Goal: Information Seeking & Learning: Find specific fact

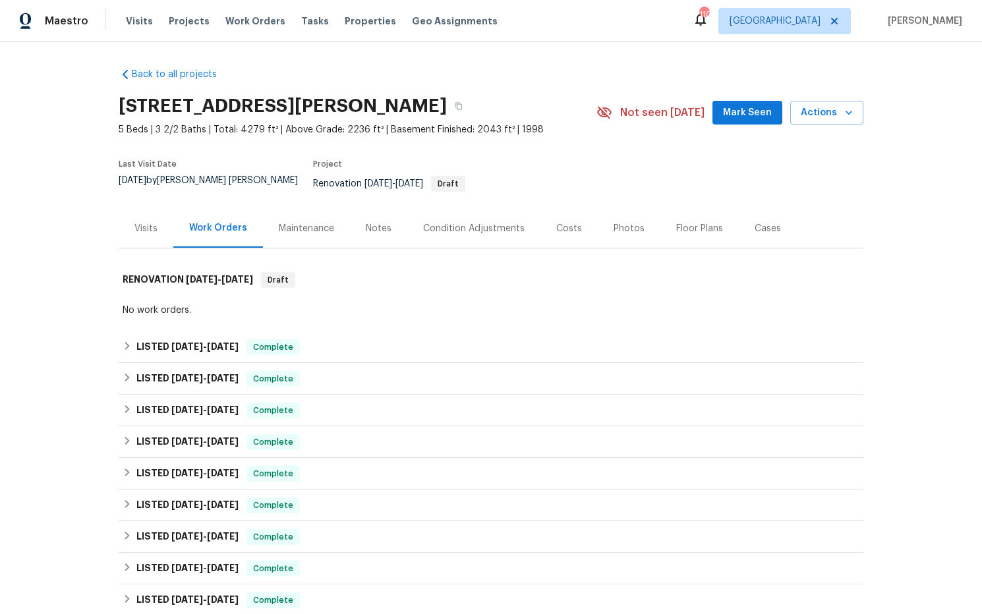
click at [556, 222] on div "Costs" at bounding box center [569, 228] width 26 height 13
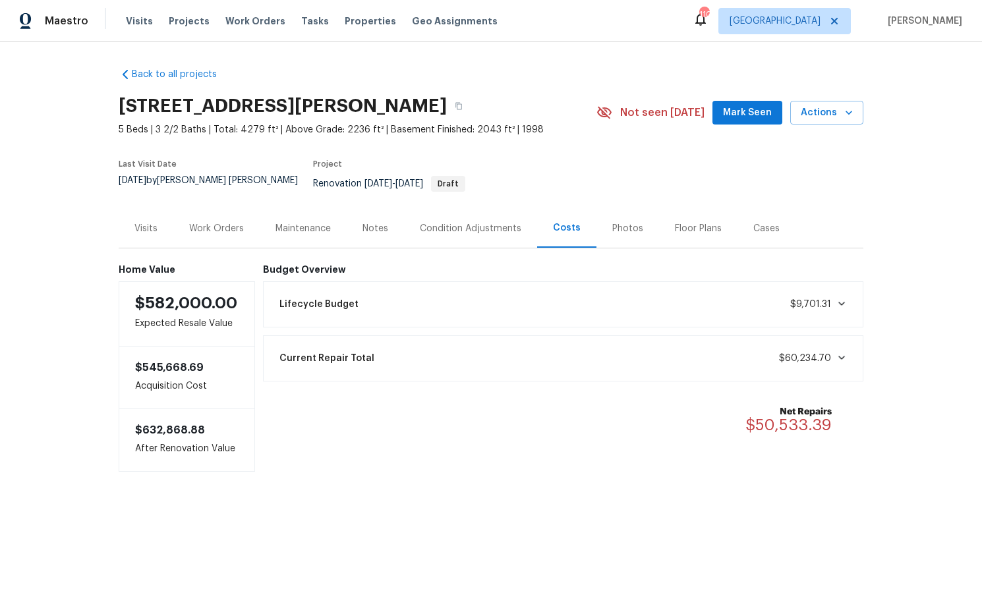
click at [231, 222] on div "Work Orders" at bounding box center [216, 228] width 55 height 13
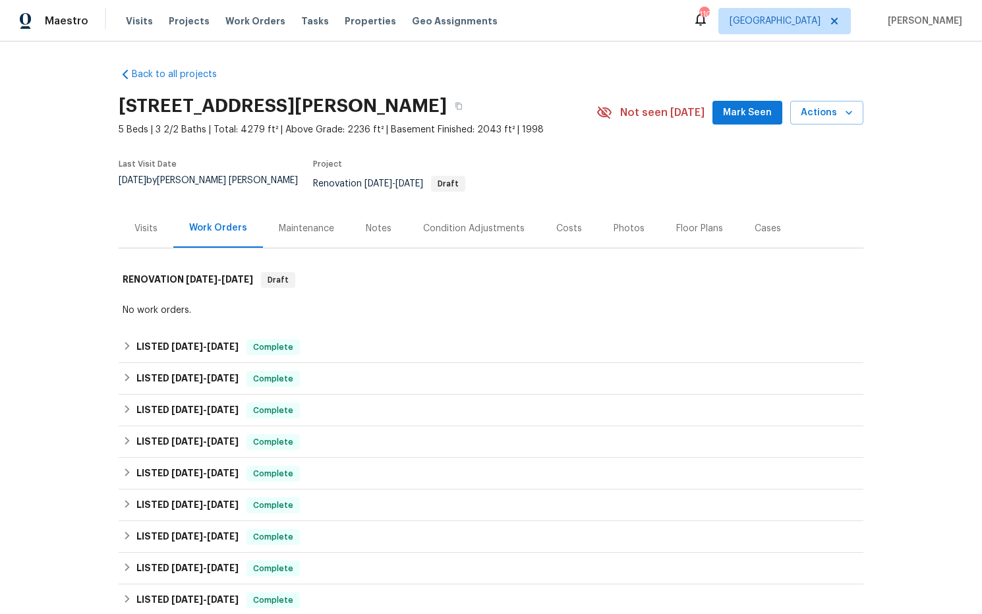
scroll to position [353, 0]
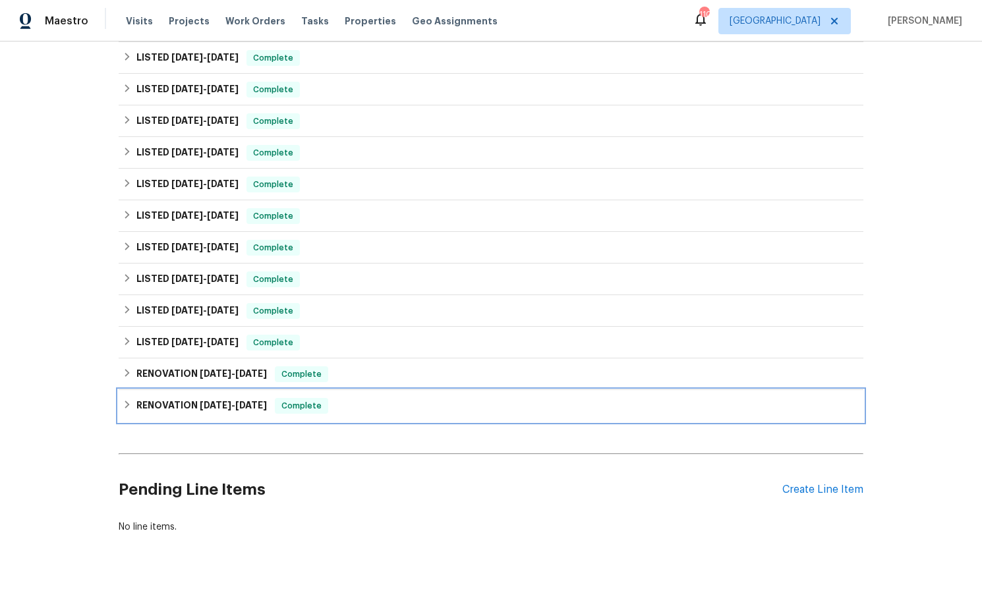
click at [219, 401] on span "2/8/24" at bounding box center [216, 405] width 32 height 9
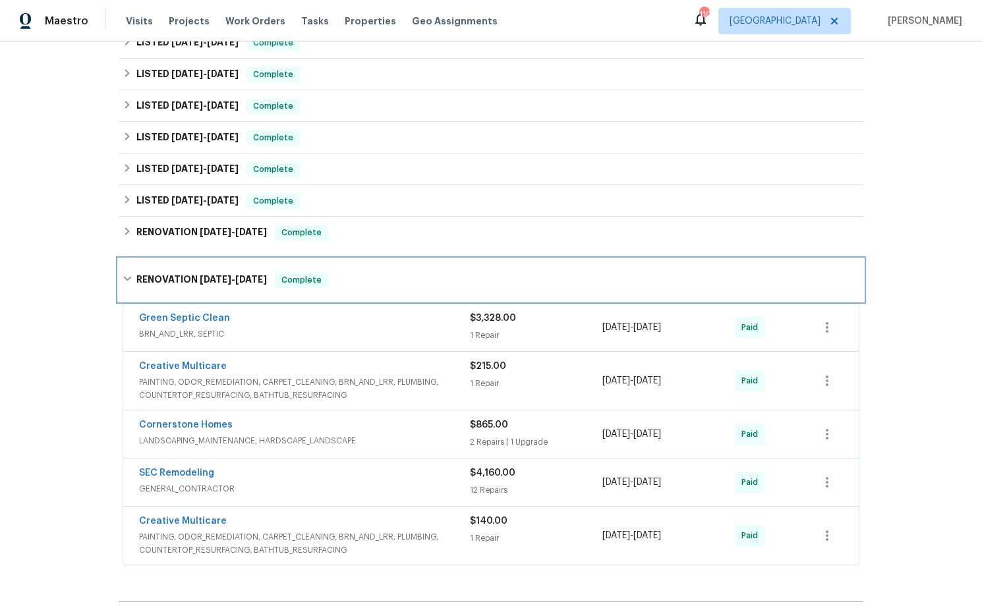
scroll to position [490, 0]
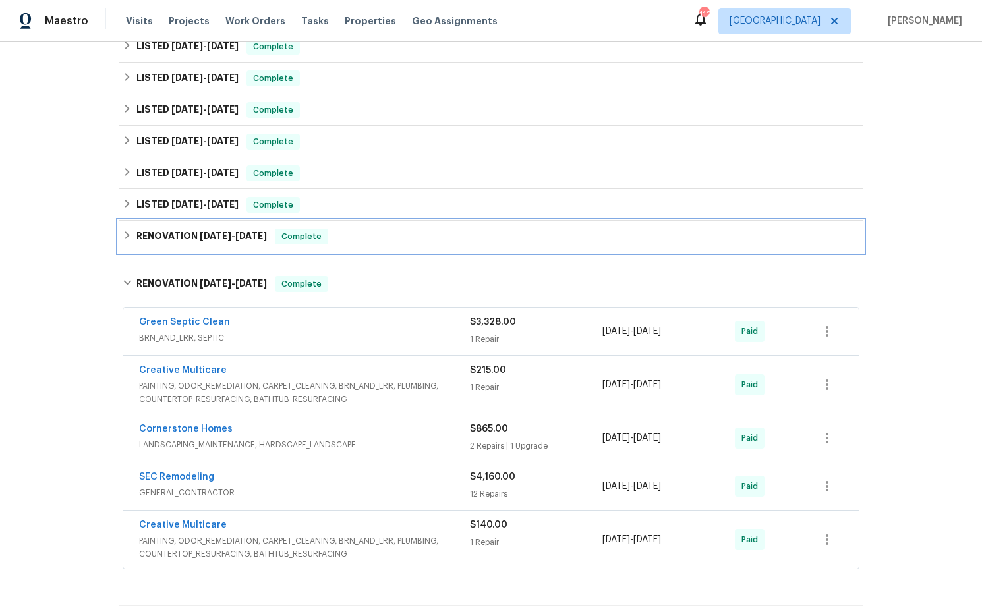
click at [232, 236] on div "RENOVATION 3/22/24 - 4/3/24 Complete" at bounding box center [491, 237] width 745 height 32
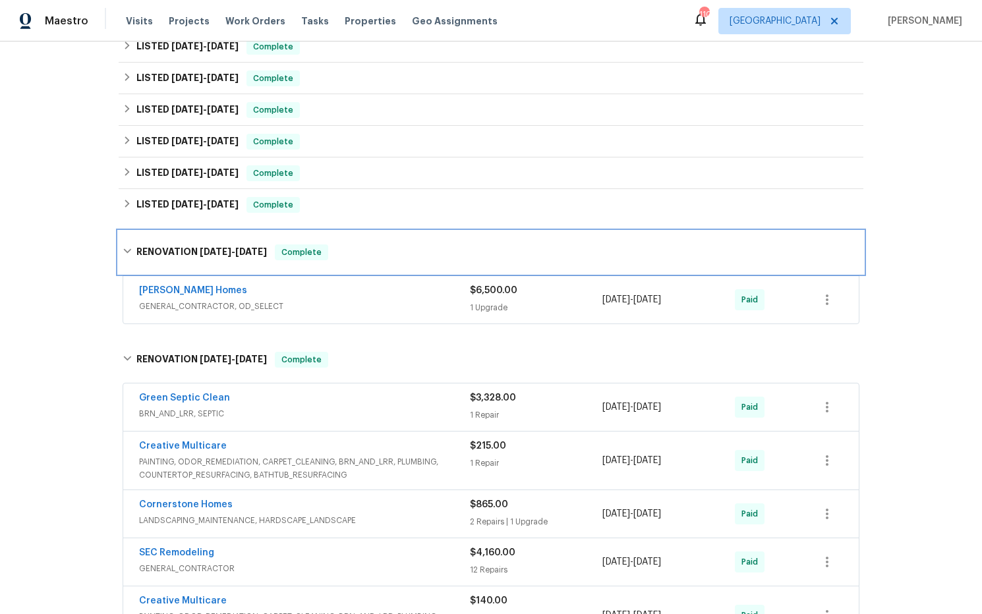
scroll to position [448, 0]
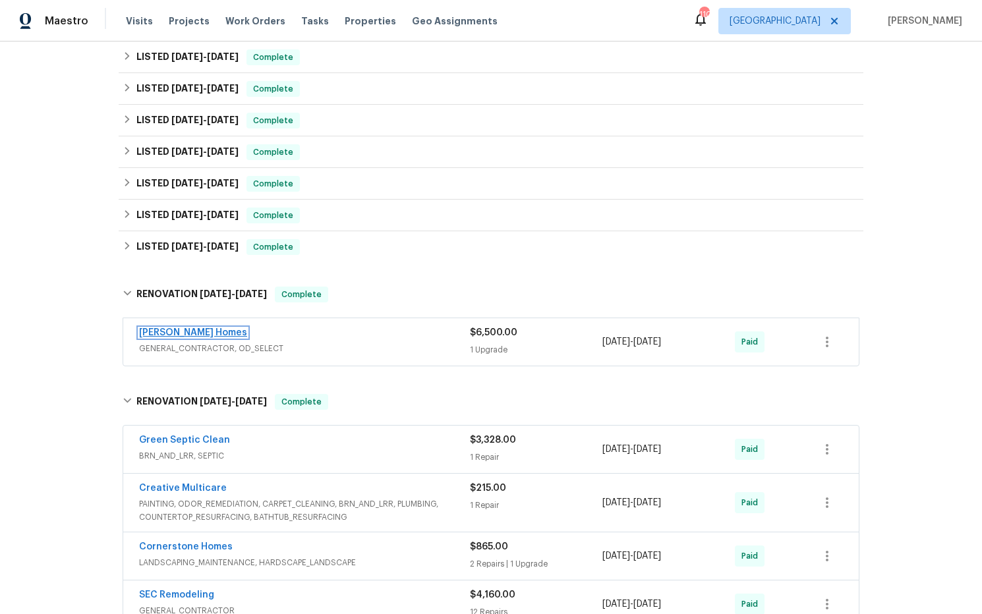
click at [198, 328] on link "Therrien Homes" at bounding box center [193, 332] width 108 height 9
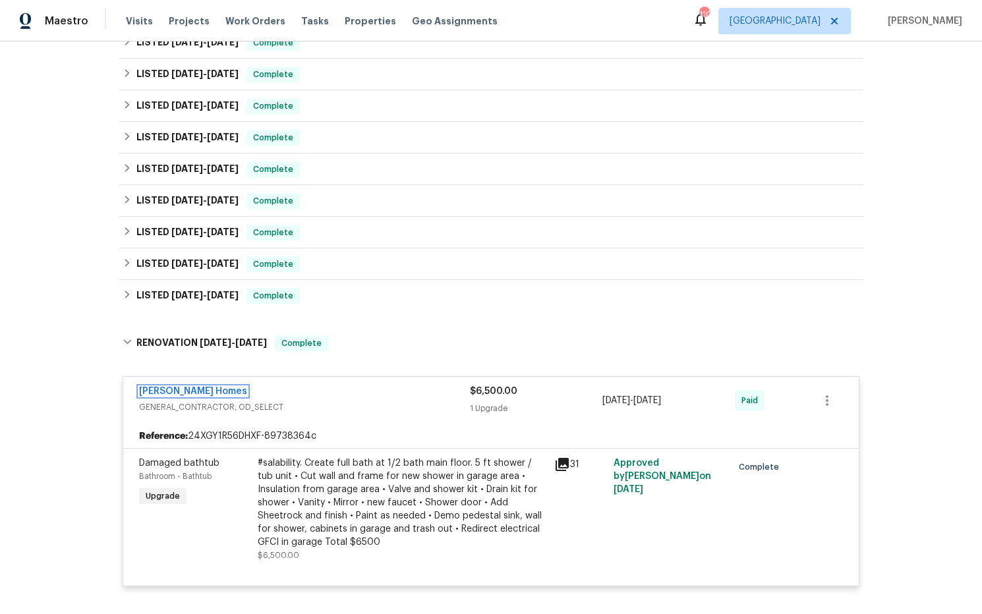
scroll to position [390, 0]
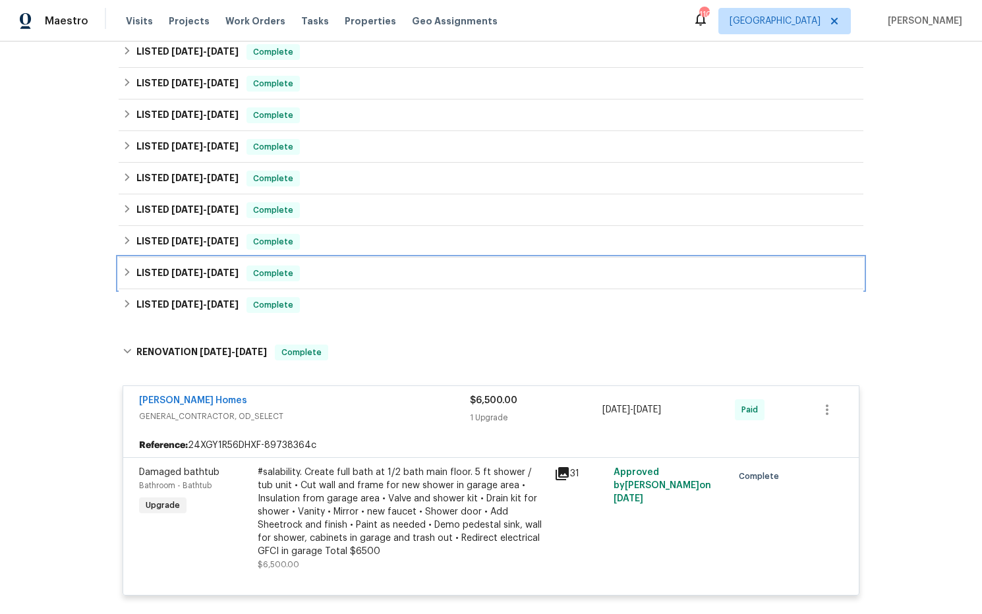
click at [183, 270] on h6 "LISTED 5/24/24 - 5/30/24" at bounding box center [187, 274] width 102 height 16
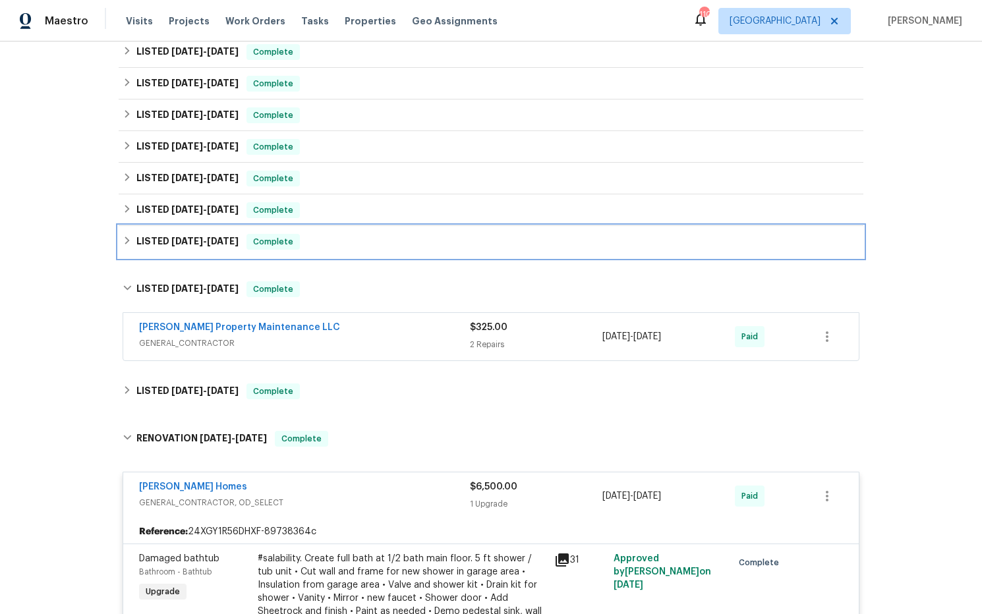
click at [199, 237] on span "7/5/24 - 7/11/24" at bounding box center [204, 241] width 67 height 9
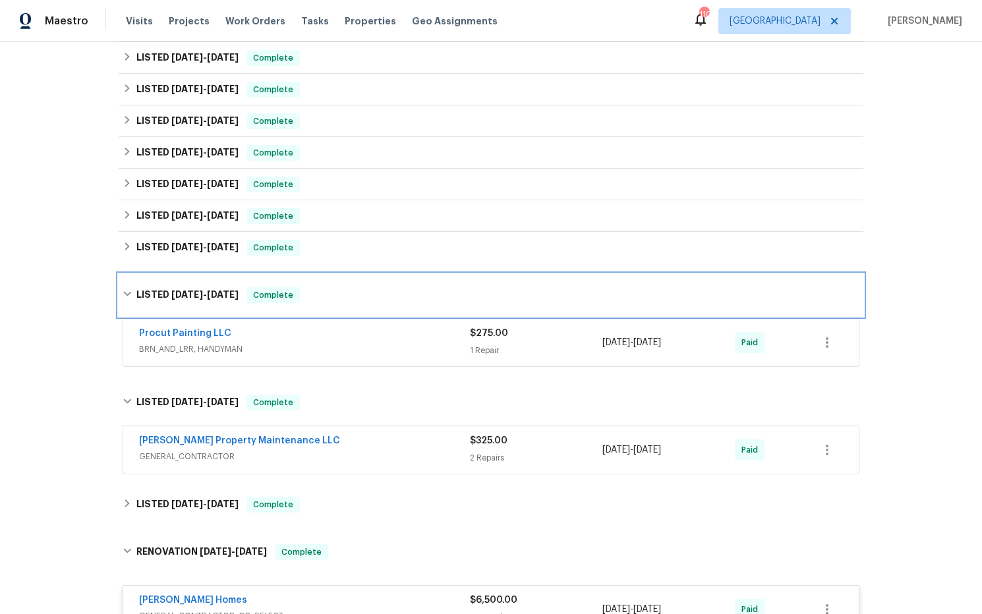
scroll to position [354, 0]
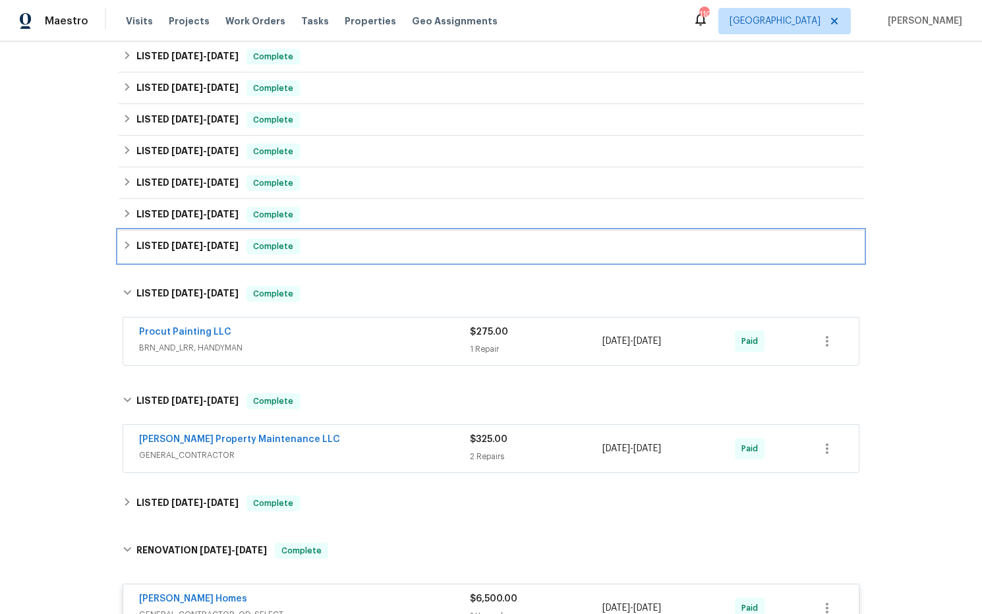
click at [204, 241] on span "7/19/24 - 7/29/24" at bounding box center [204, 245] width 67 height 9
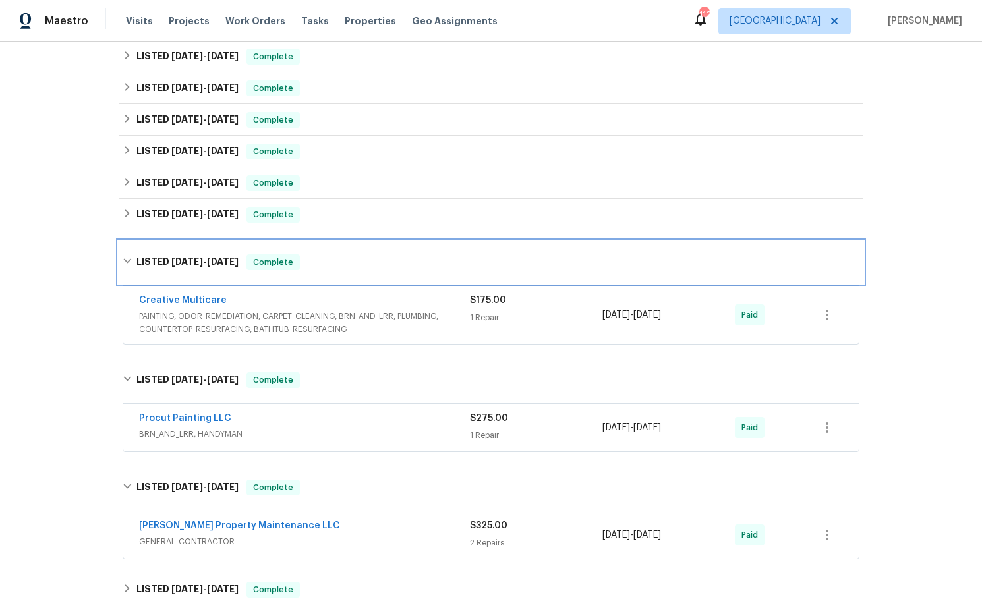
scroll to position [330, 0]
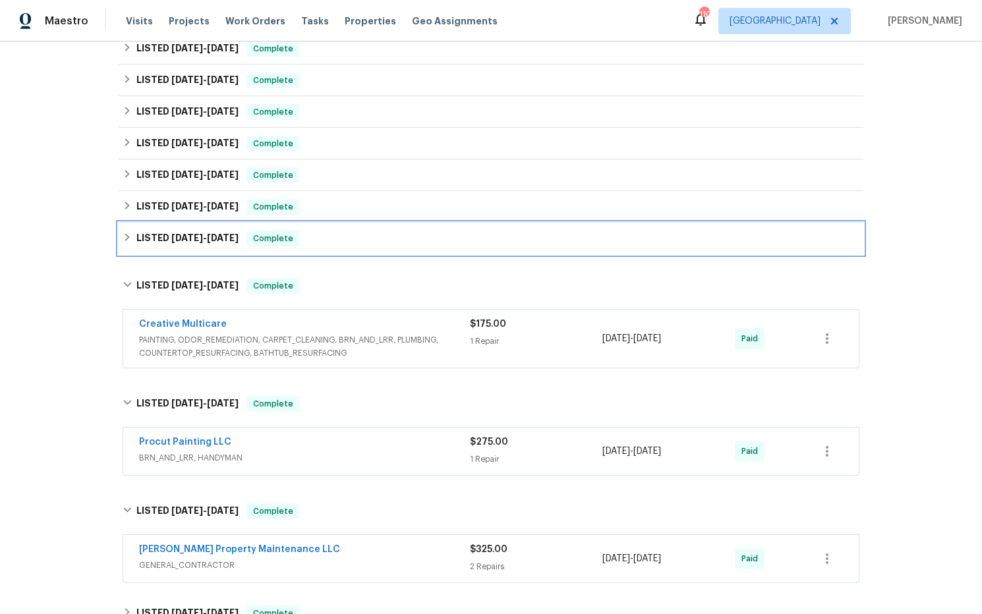
click at [207, 233] on span "8/15/24" at bounding box center [223, 237] width 32 height 9
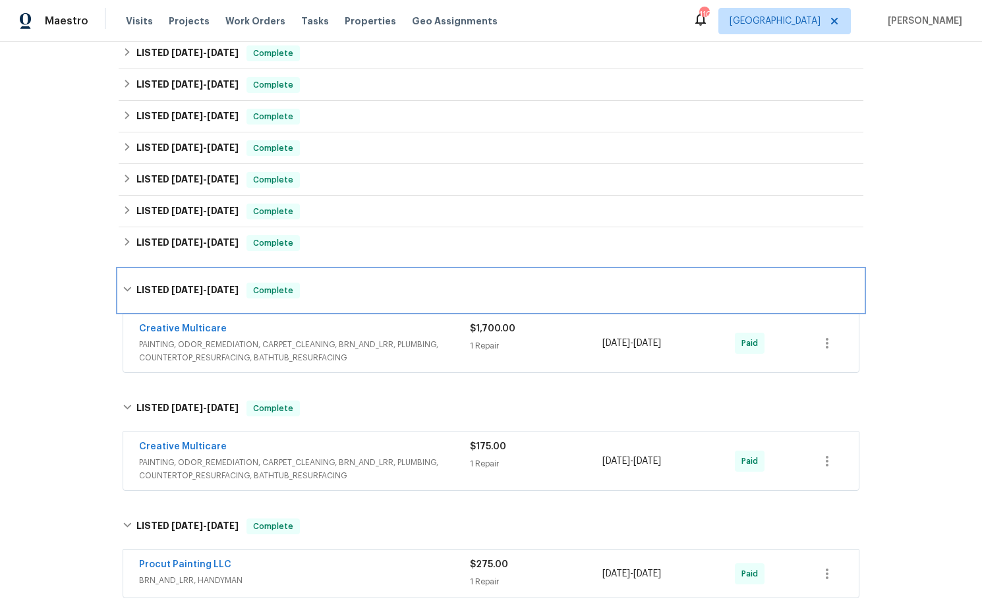
scroll to position [282, 0]
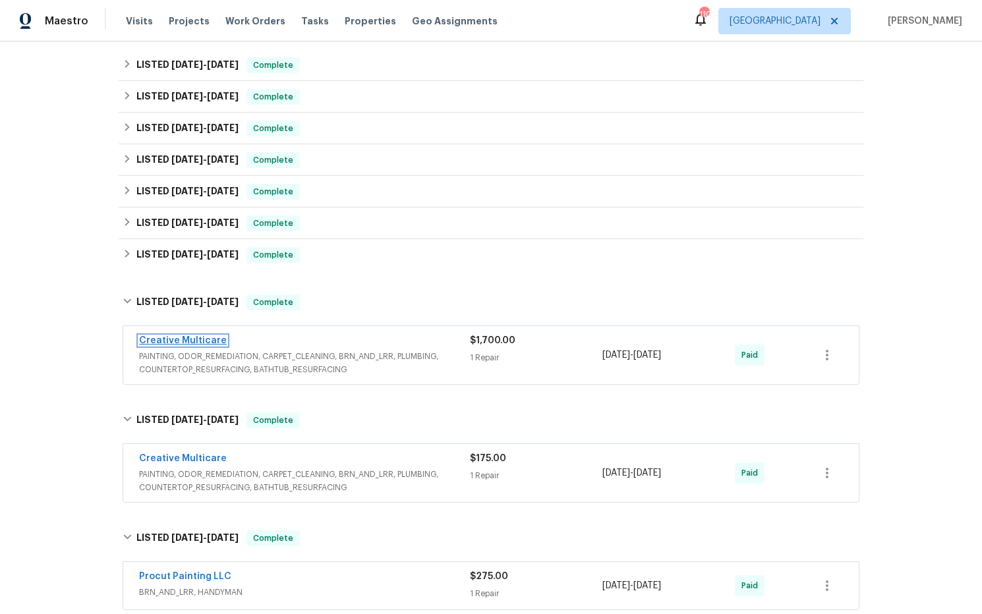
click at [209, 336] on link "Creative Multicare" at bounding box center [183, 340] width 88 height 9
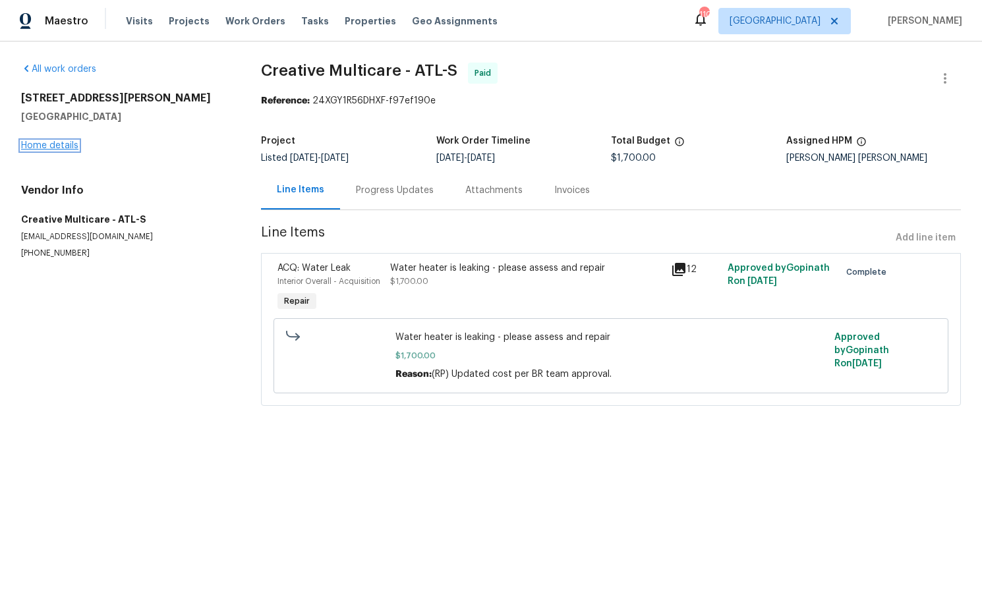
click at [72, 147] on link "Home details" at bounding box center [49, 145] width 57 height 9
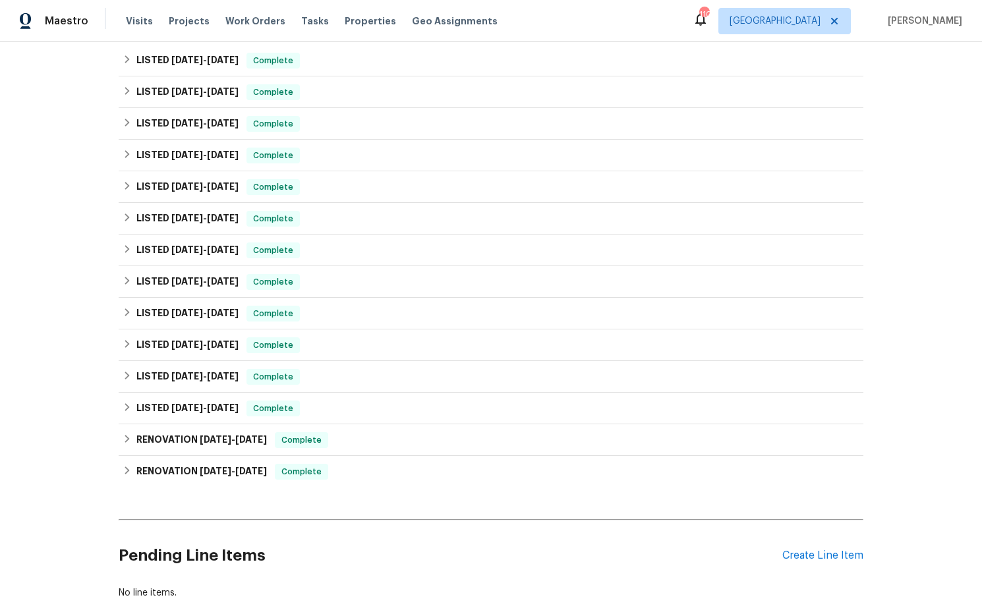
scroll to position [353, 0]
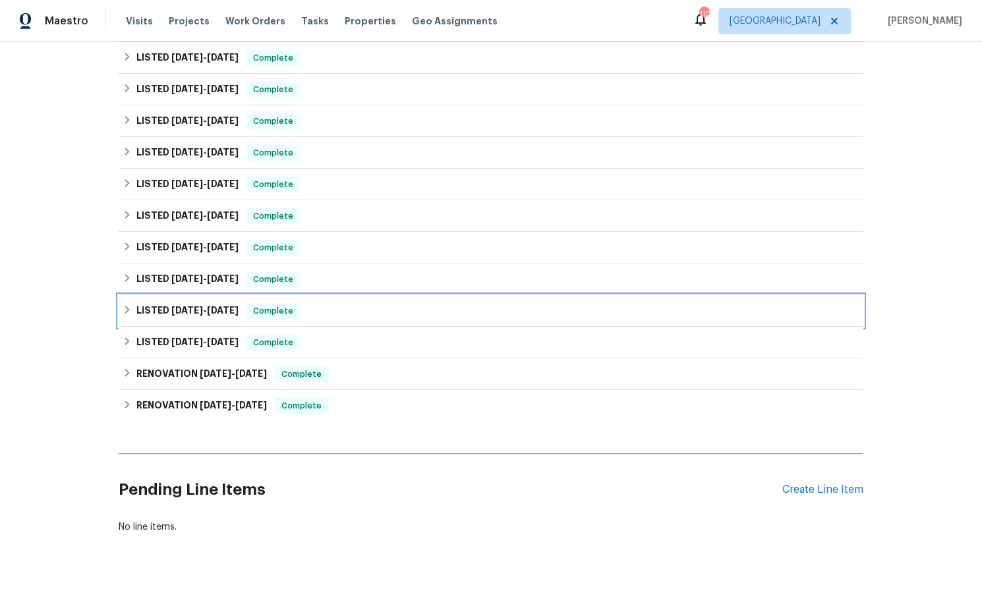
click at [187, 306] on span "5/24/24" at bounding box center [187, 310] width 32 height 9
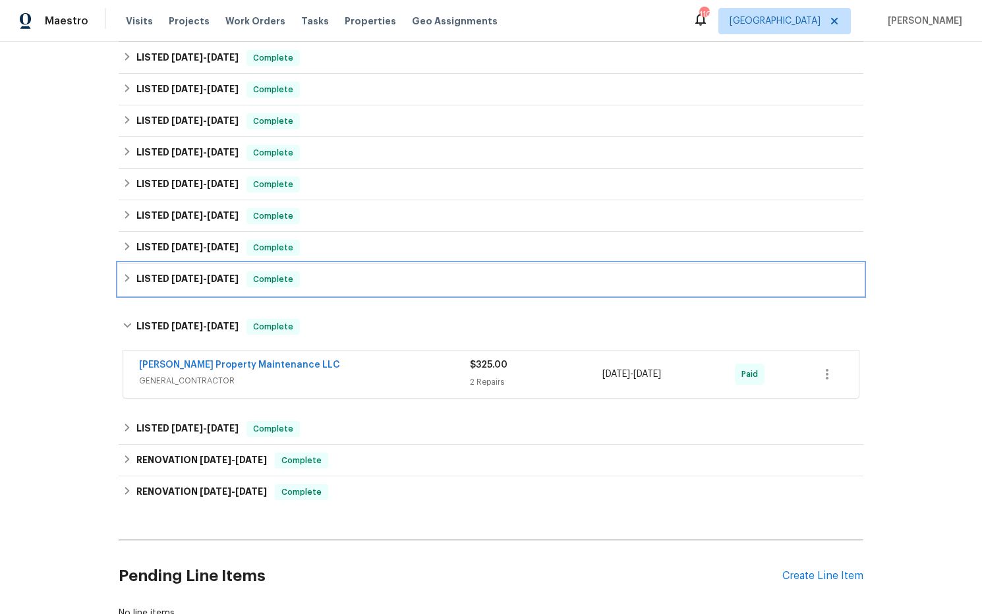
click at [200, 277] on h6 "LISTED 7/5/24 - 7/11/24" at bounding box center [187, 280] width 102 height 16
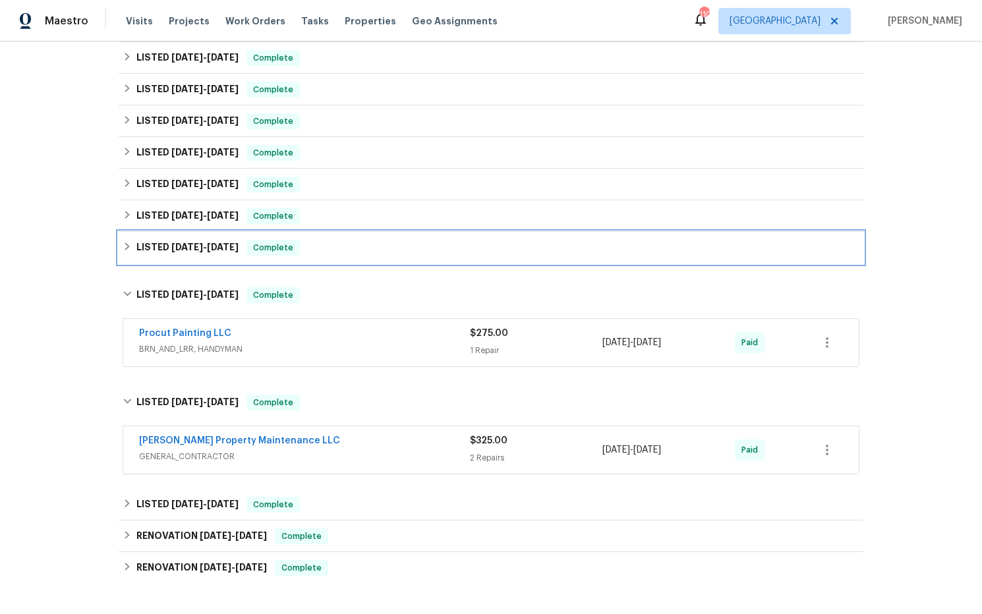
click at [206, 248] on div "LISTED 7/19/24 - 7/29/24 Complete" at bounding box center [491, 248] width 745 height 32
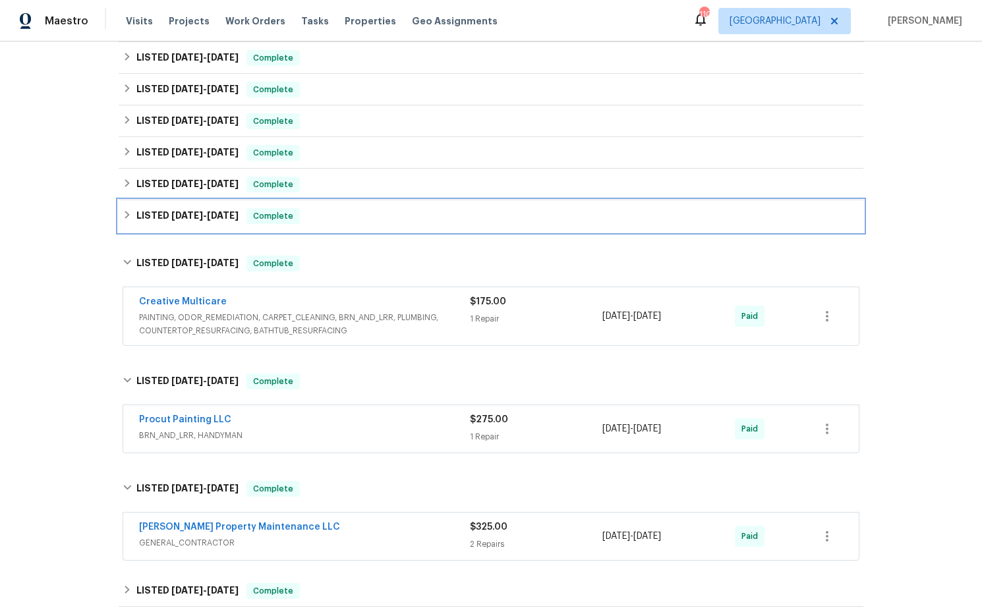
click at [206, 214] on h6 "LISTED 8/7/24 - 8/15/24" at bounding box center [187, 216] width 102 height 16
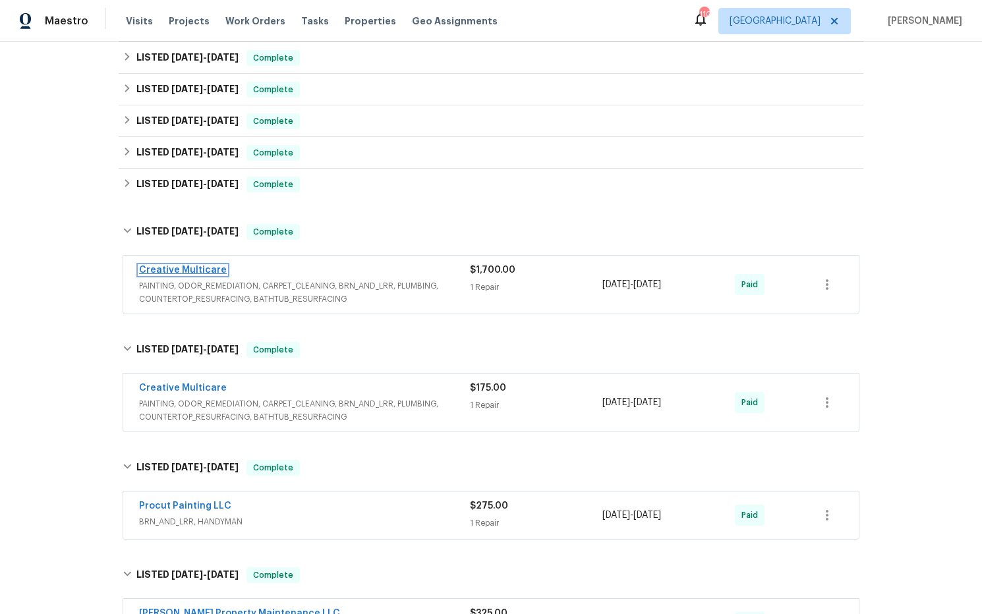
click at [209, 266] on link "Creative Multicare" at bounding box center [183, 270] width 88 height 9
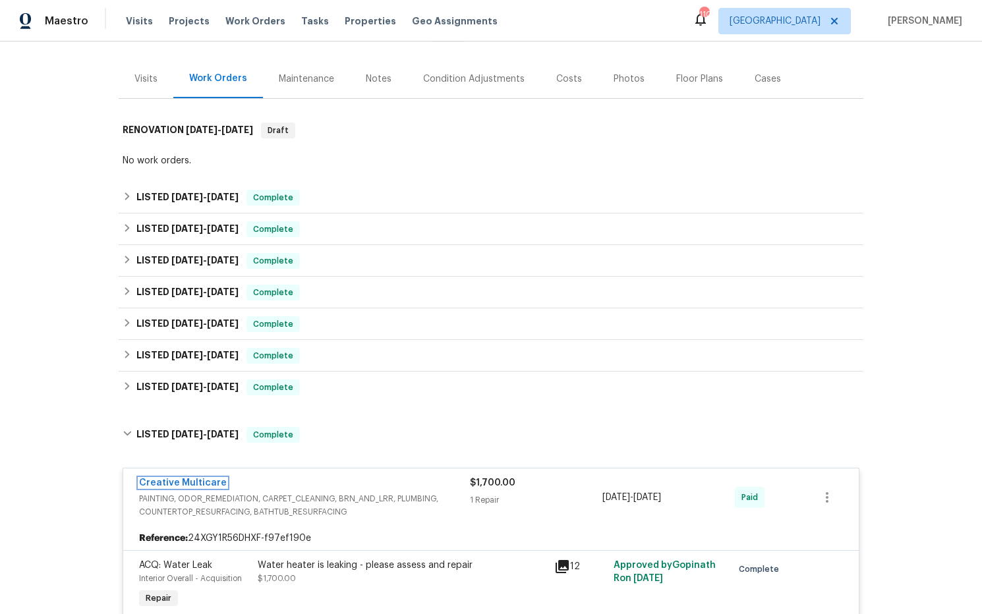
scroll to position [132, 0]
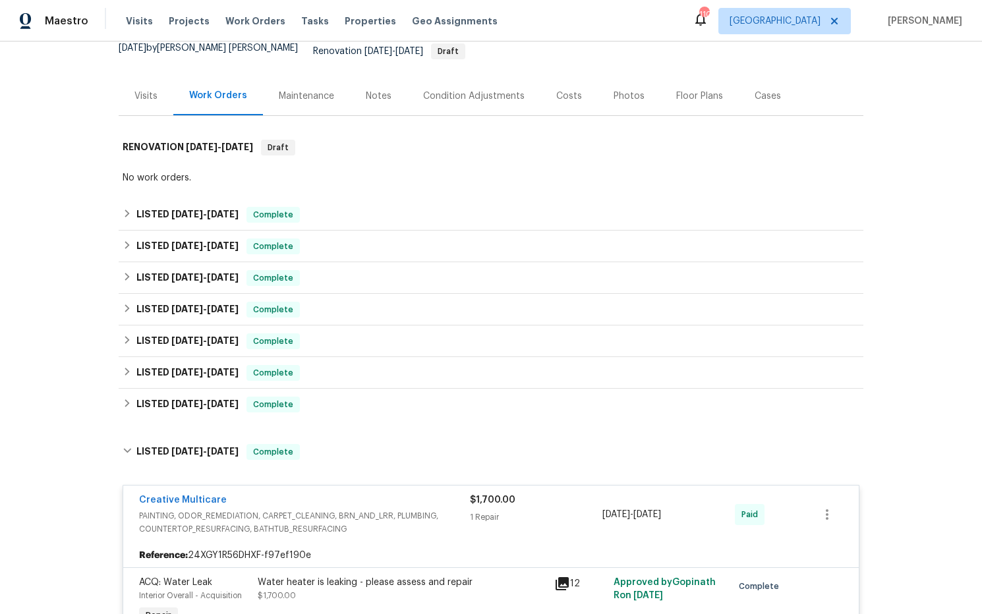
click at [370, 90] on div "Notes" at bounding box center [379, 96] width 26 height 13
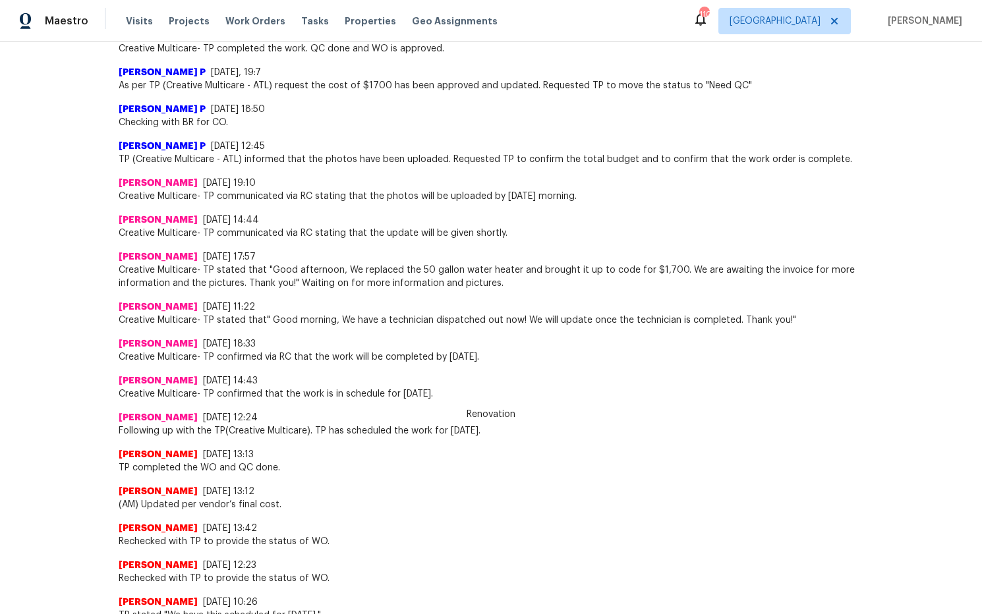
scroll to position [2712, 0]
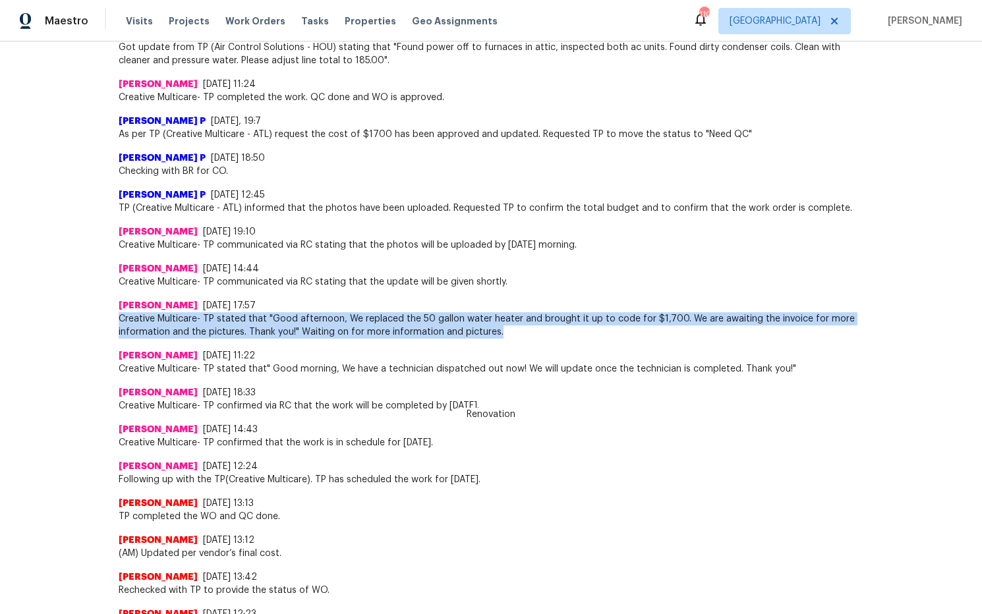
drag, startPoint x: 459, startPoint y: 326, endPoint x: 121, endPoint y: 310, distance: 338.5
click at [119, 312] on span "Creative Multicare- TP stated that "Good afternoon, We replaced the 50 gallon w…" at bounding box center [491, 325] width 745 height 26
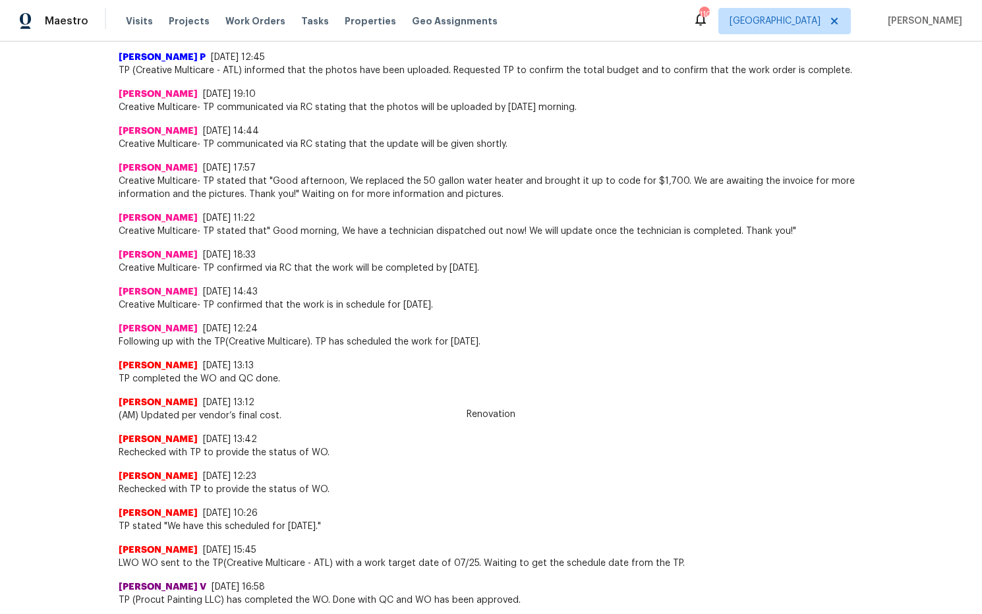
scroll to position [2852, 0]
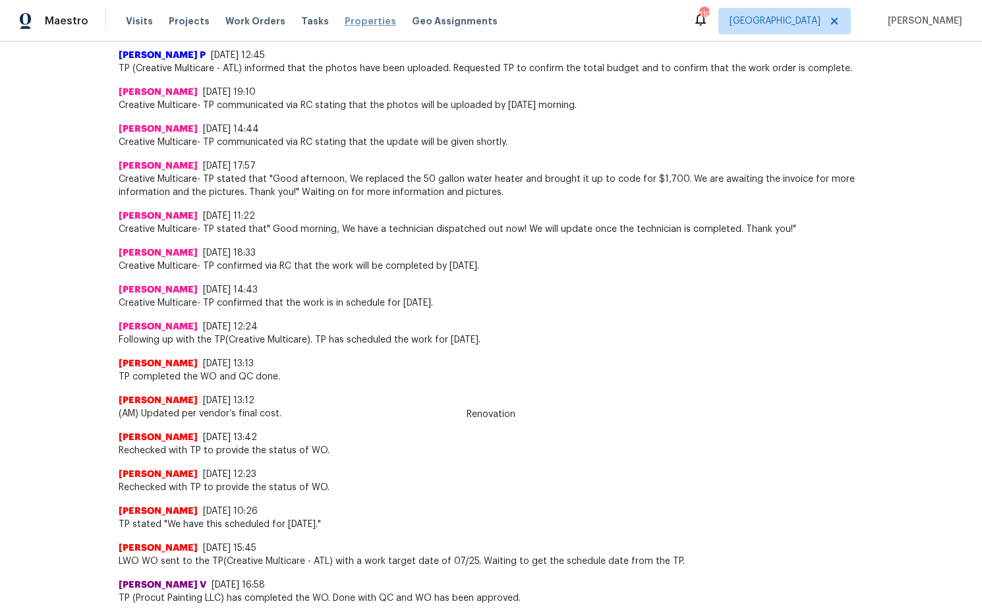
click at [521, 149] on div "Blessida Angeline M 8/12/24, 17:57 Creative Multicare- TP stated that "Good aft…" at bounding box center [491, 174] width 745 height 50
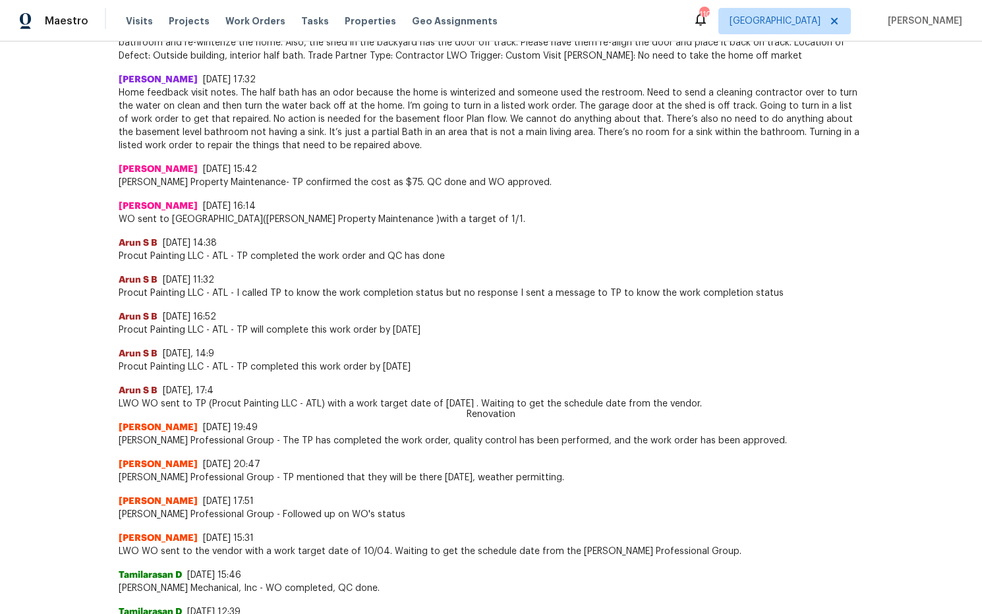
scroll to position [0, 0]
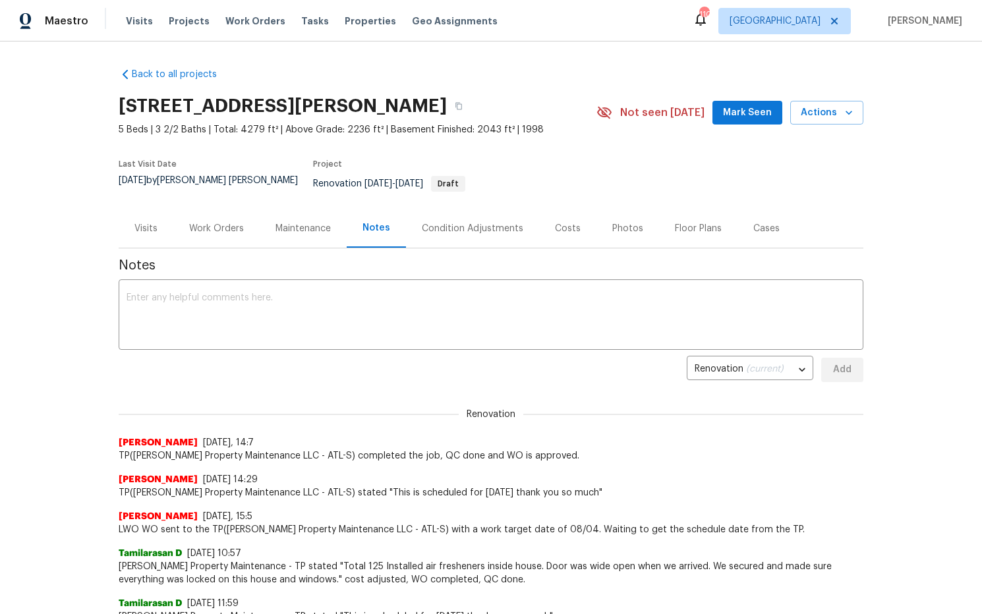
click at [219, 222] on div "Work Orders" at bounding box center [216, 228] width 55 height 13
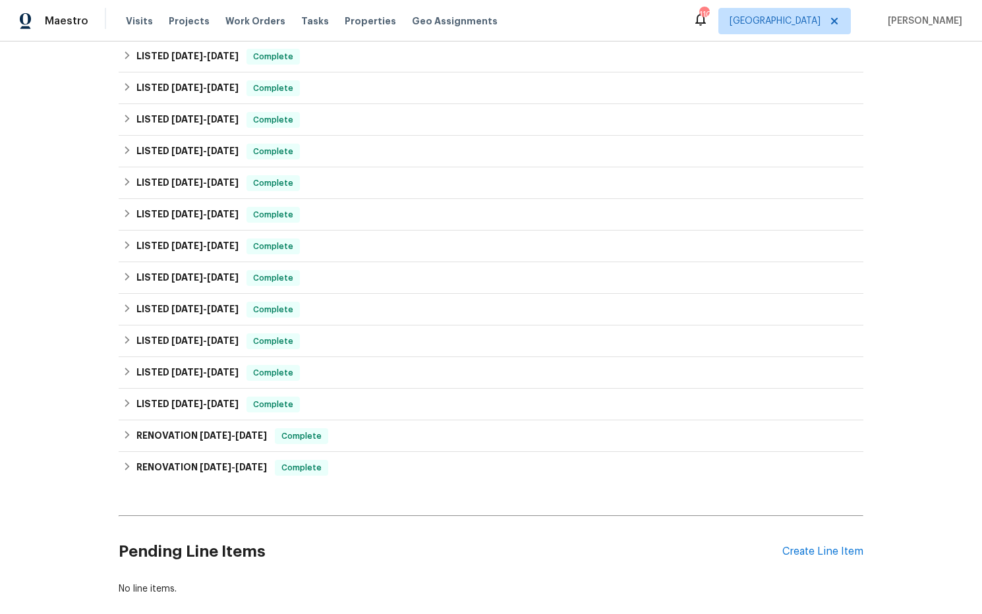
scroll to position [271, 0]
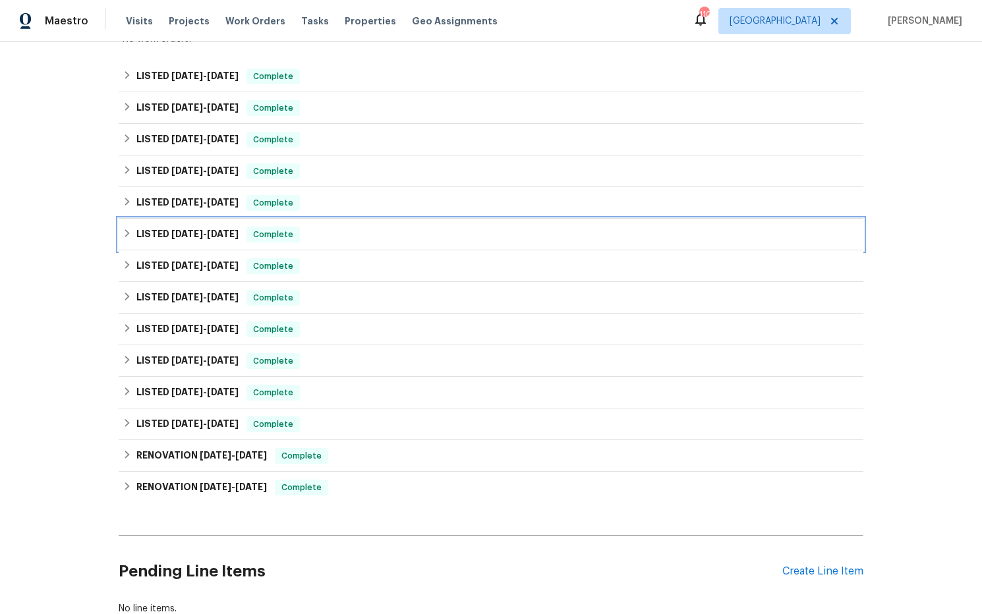
click at [223, 229] on span "4/29/25" at bounding box center [223, 233] width 32 height 9
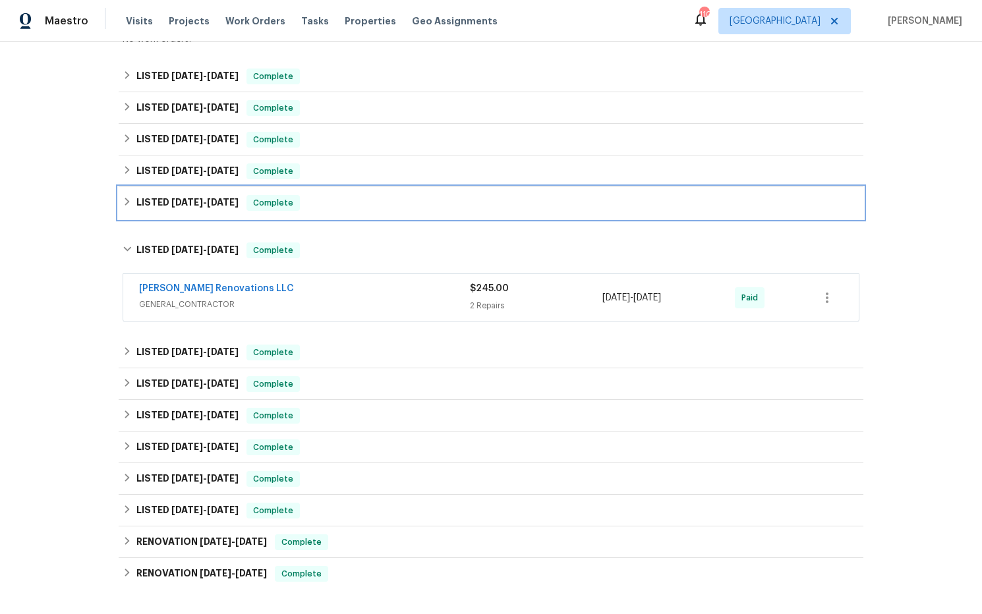
click at [221, 198] on span "5/5/25" at bounding box center [223, 202] width 32 height 9
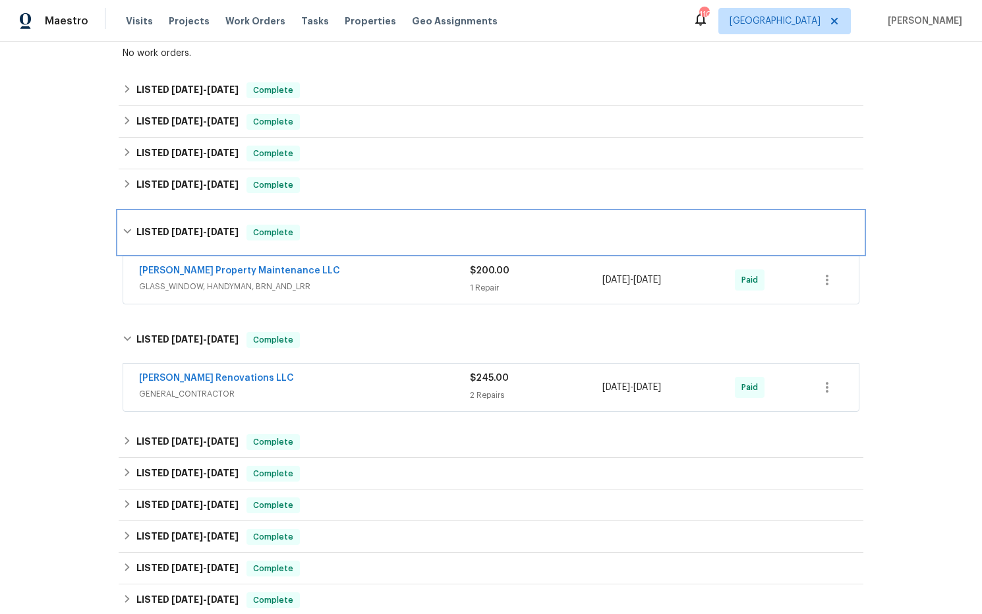
scroll to position [256, 0]
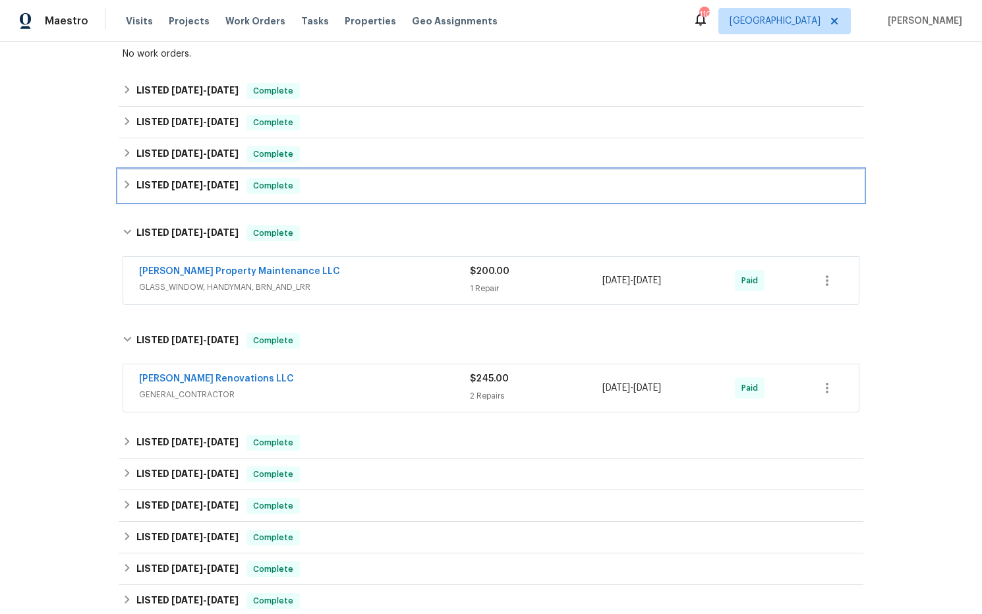
click at [211, 181] on span "5/15/25" at bounding box center [223, 185] width 32 height 9
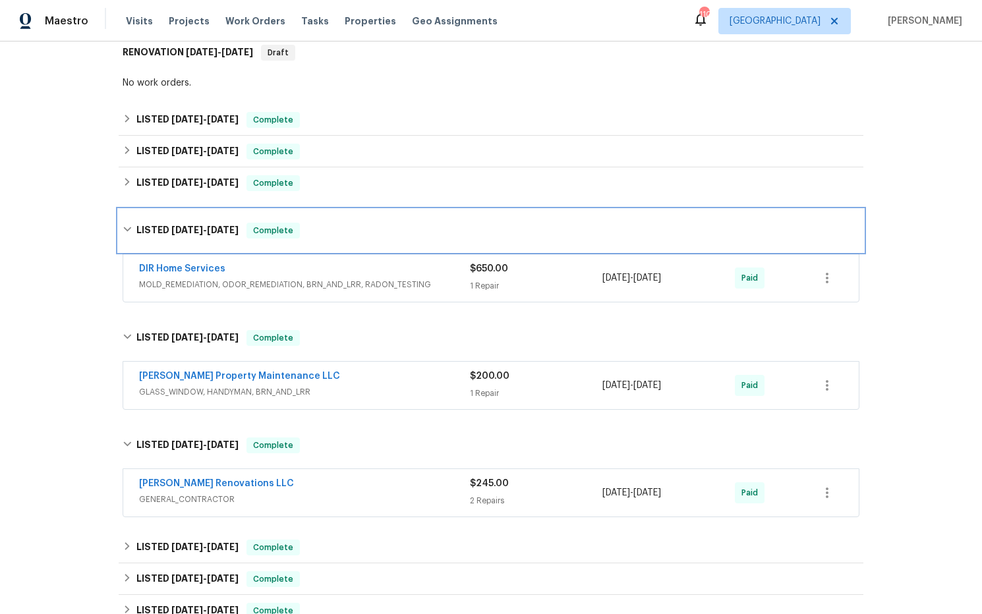
scroll to position [225, 0]
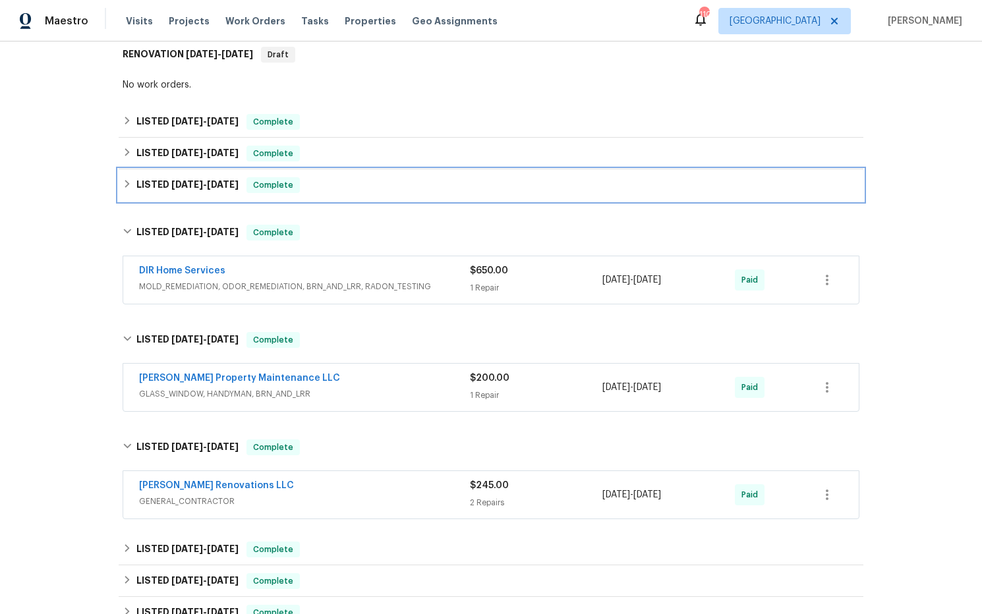
click at [200, 180] on span "5/19/25" at bounding box center [187, 184] width 32 height 9
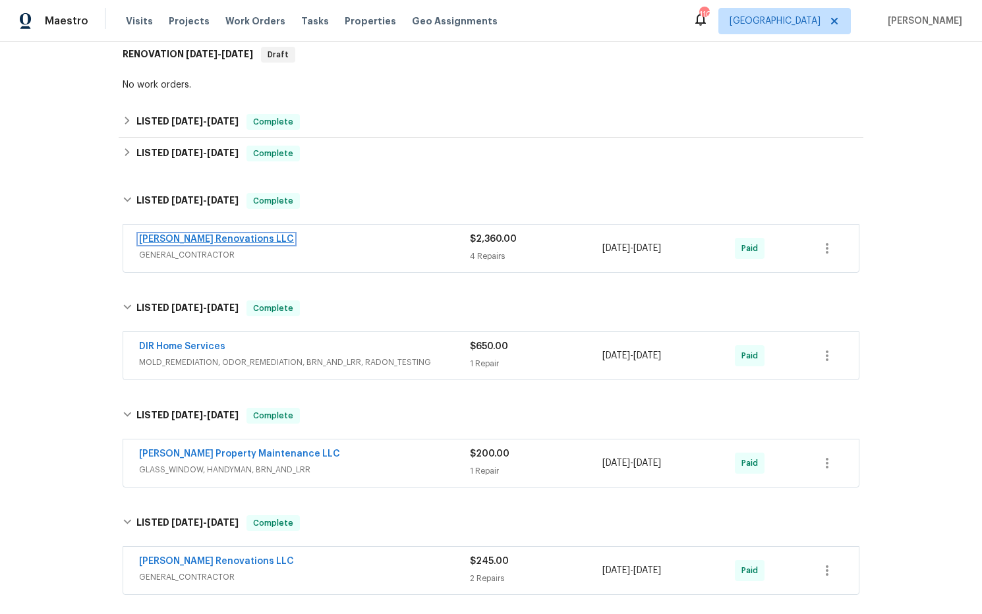
click at [237, 235] on link "Aseem Renovations LLC" at bounding box center [216, 239] width 155 height 9
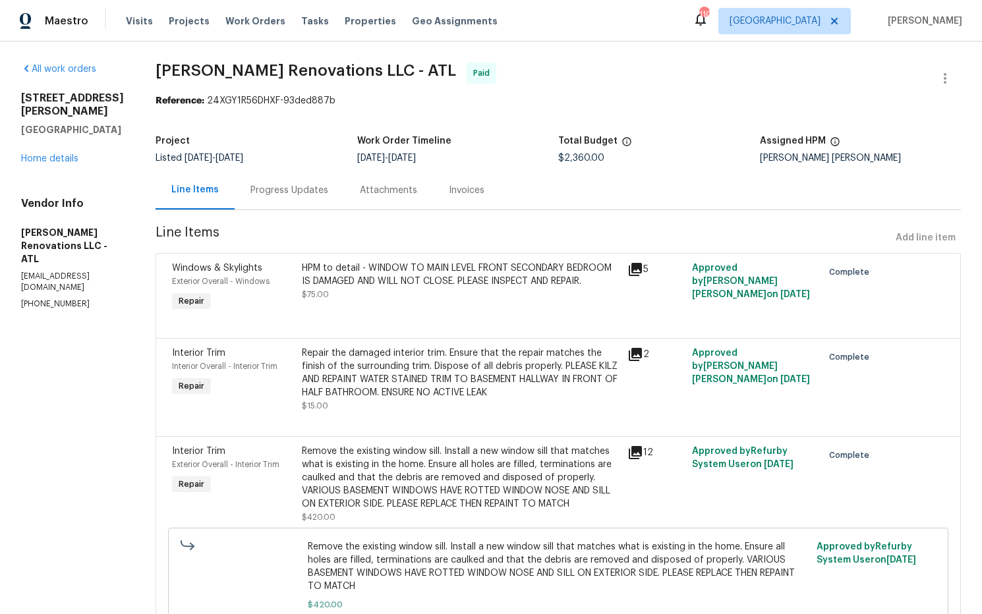
scroll to position [21, 0]
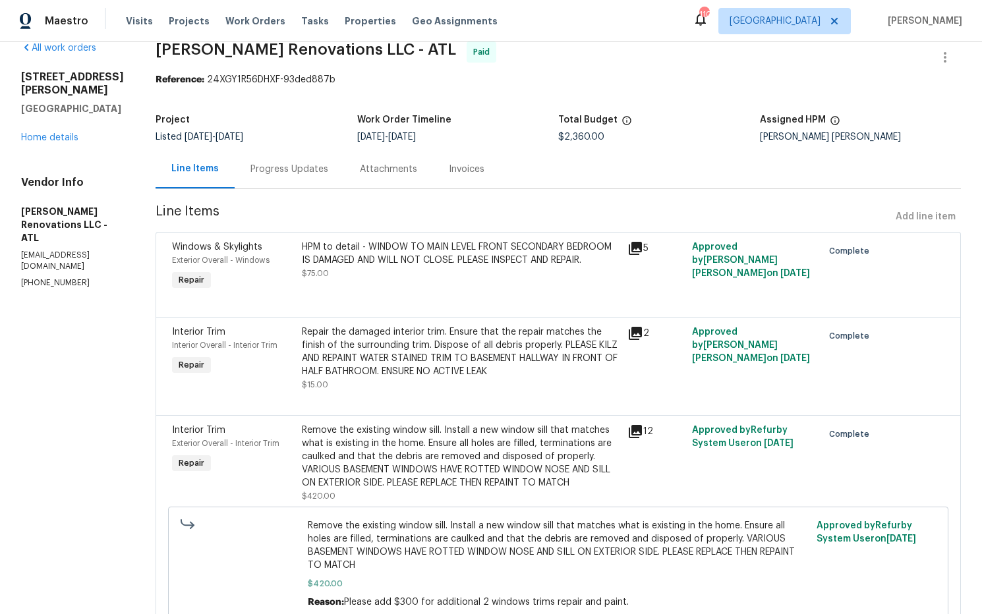
click at [641, 248] on icon at bounding box center [635, 248] width 13 height 13
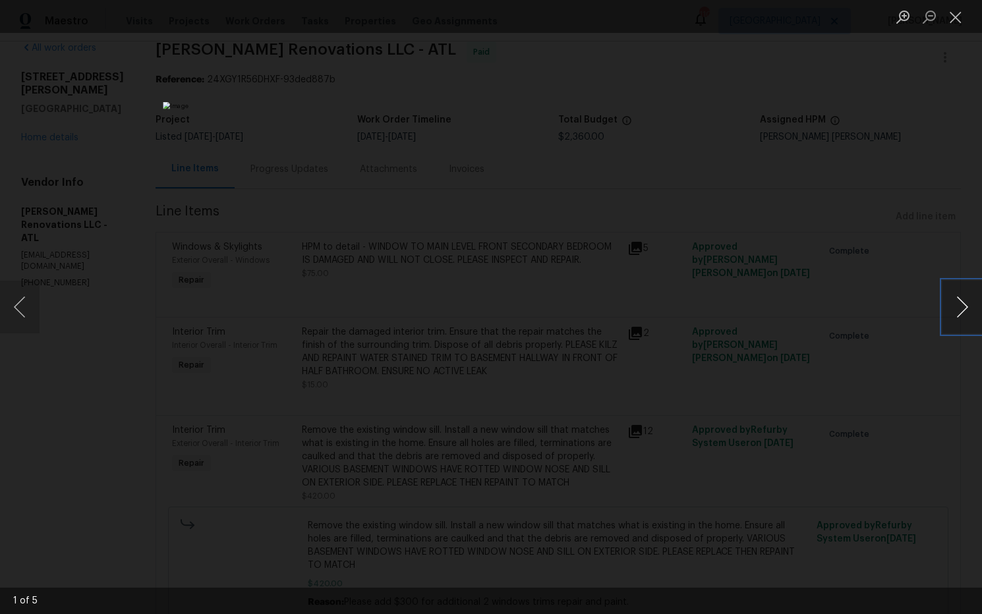
click at [954, 303] on button "Next image" at bounding box center [962, 307] width 40 height 53
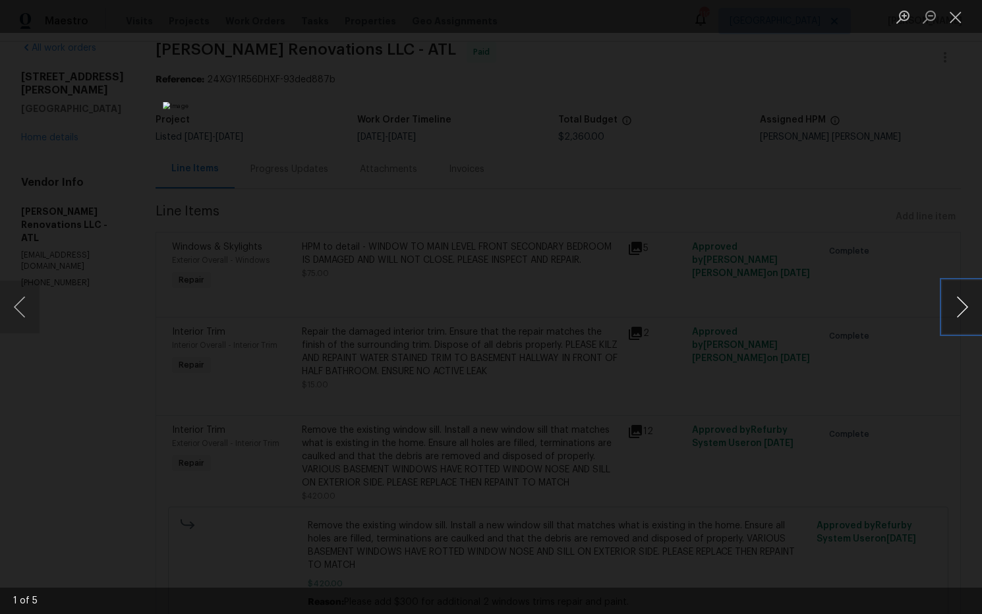
click at [954, 303] on button "Next image" at bounding box center [962, 307] width 40 height 53
click at [954, 21] on button "Close lightbox" at bounding box center [955, 16] width 26 height 23
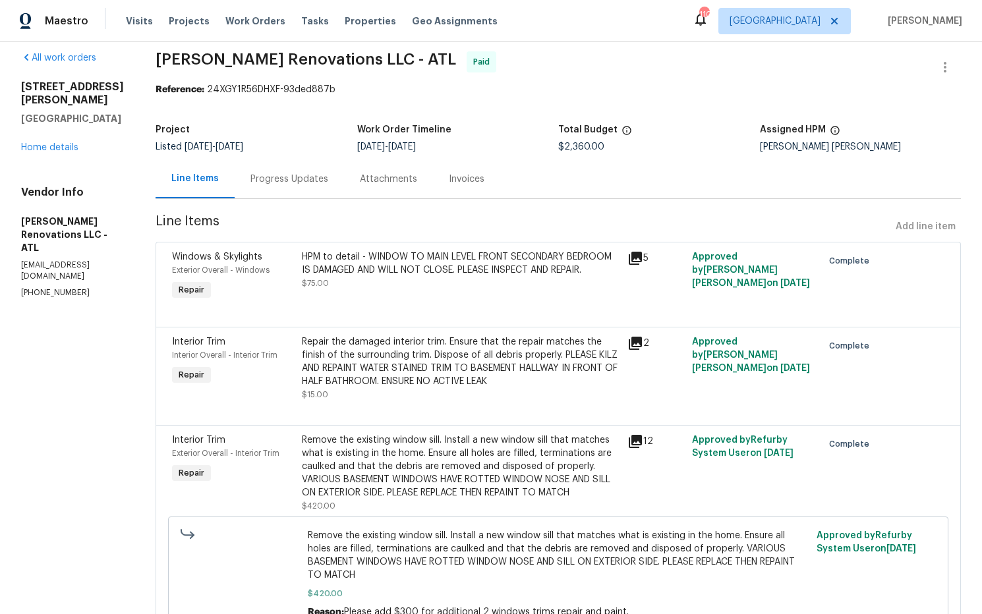
scroll to position [0, 0]
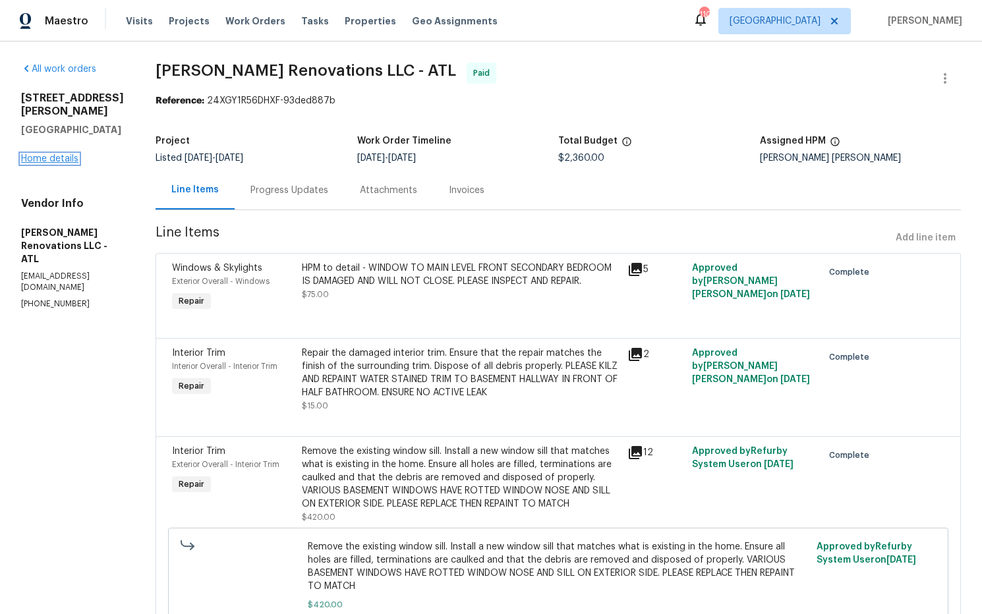
click at [71, 154] on link "Home details" at bounding box center [49, 158] width 57 height 9
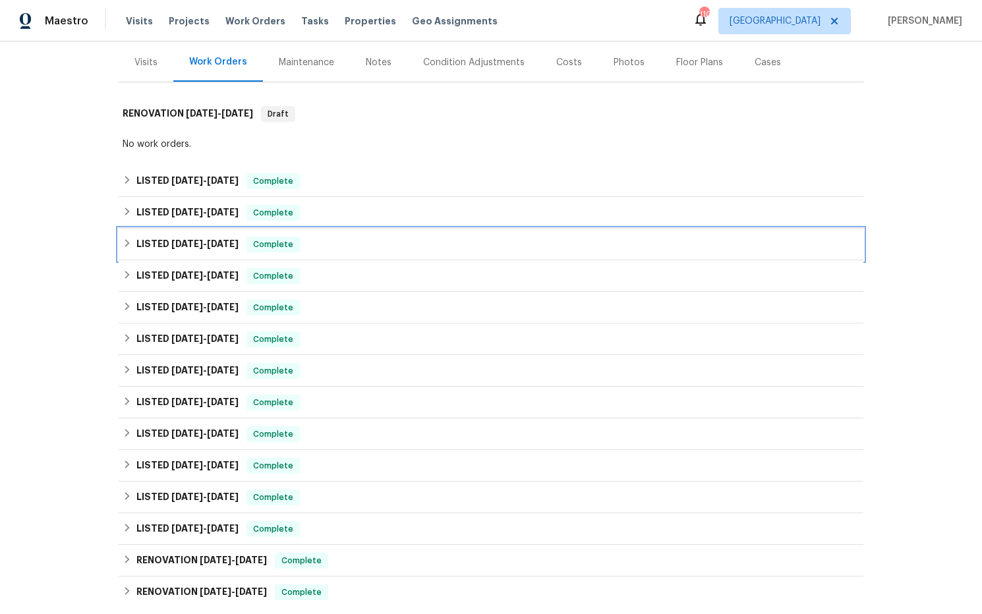
click at [234, 239] on span "5/22/25" at bounding box center [223, 243] width 32 height 9
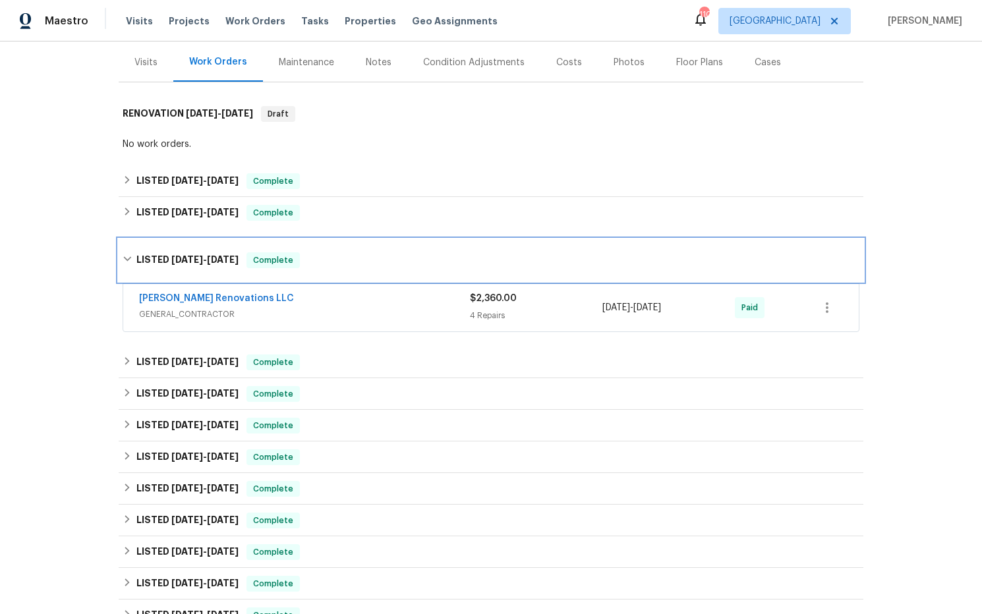
scroll to position [160, 0]
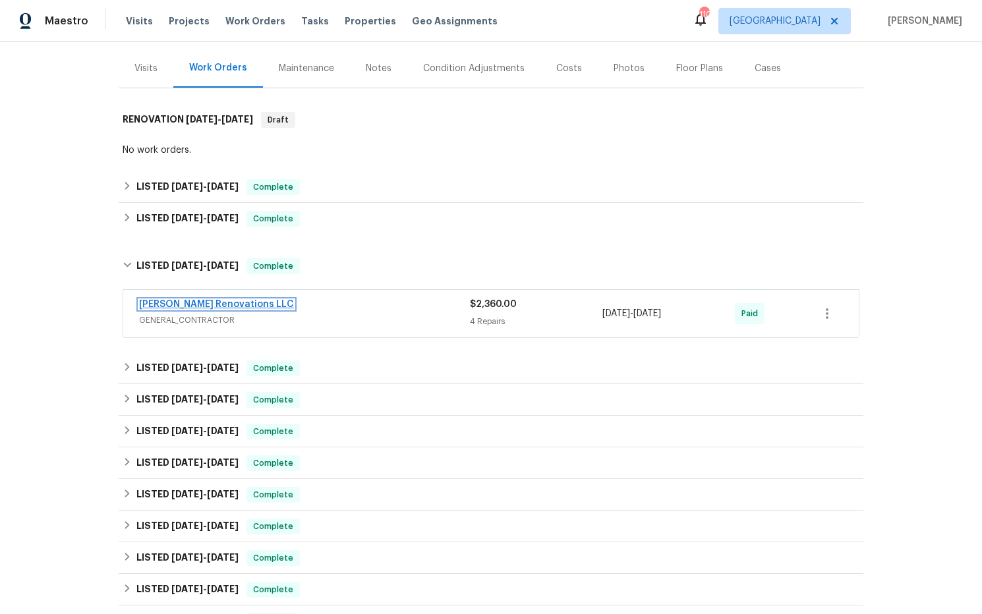
click at [204, 300] on link "Aseem Renovations LLC" at bounding box center [216, 304] width 155 height 9
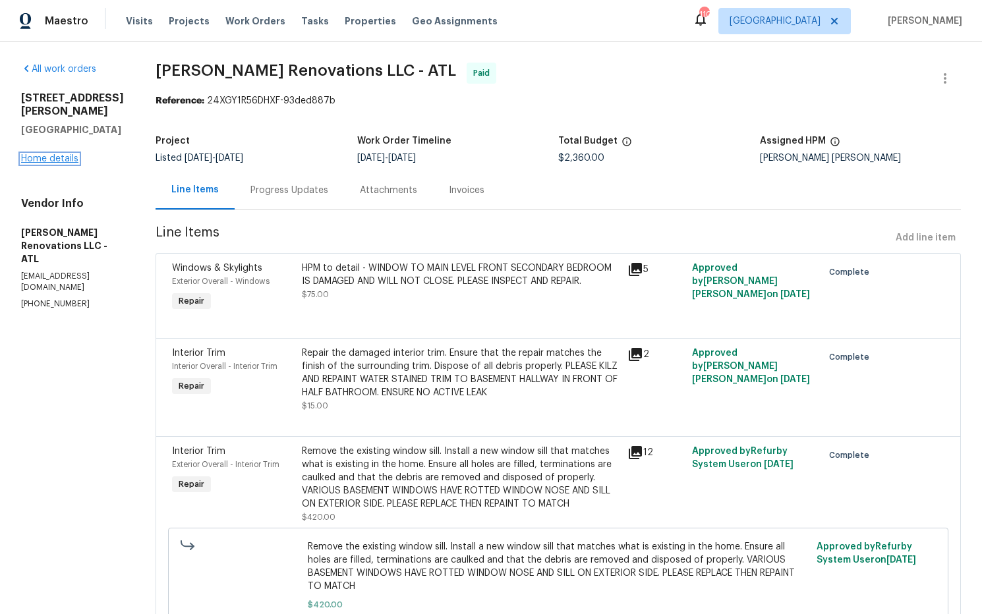
click at [69, 154] on link "Home details" at bounding box center [49, 158] width 57 height 9
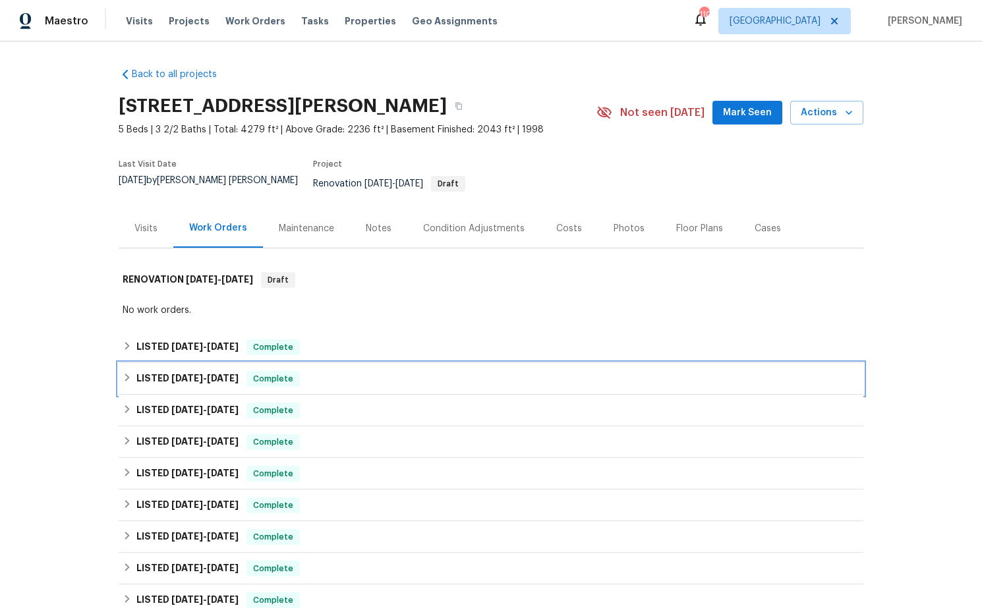
click at [208, 374] on span "6/26/25 - 6/30/25" at bounding box center [204, 378] width 67 height 9
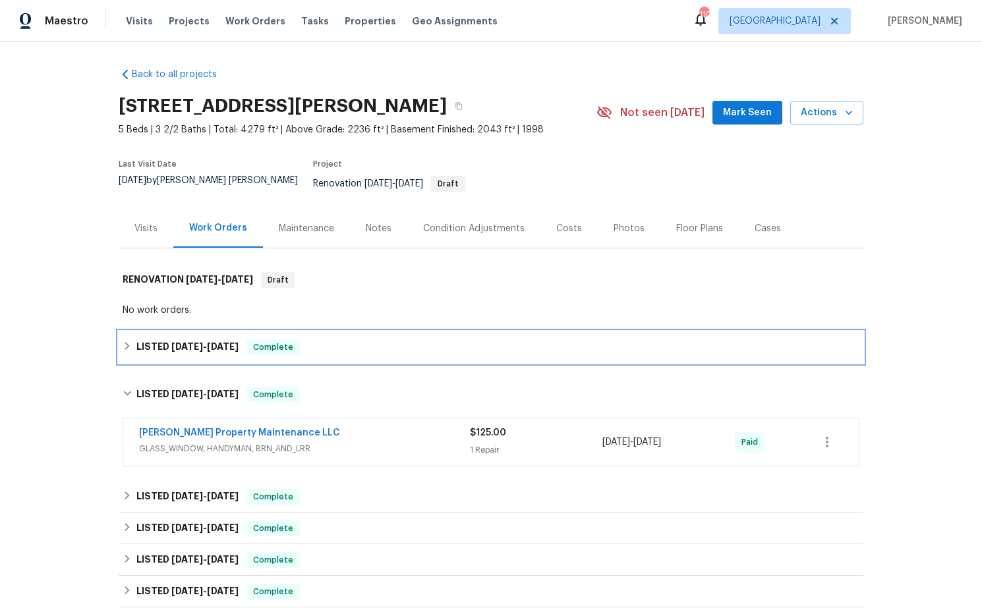
click at [208, 345] on h6 "LISTED 8/1/25 - 8/5/25" at bounding box center [187, 347] width 102 height 16
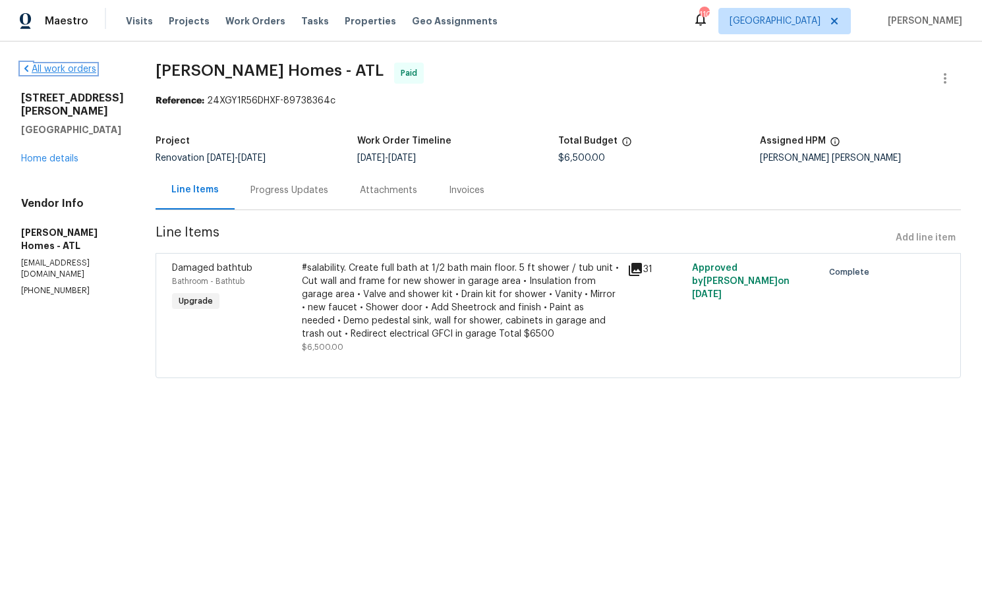
click at [79, 70] on link "All work orders" at bounding box center [58, 69] width 75 height 9
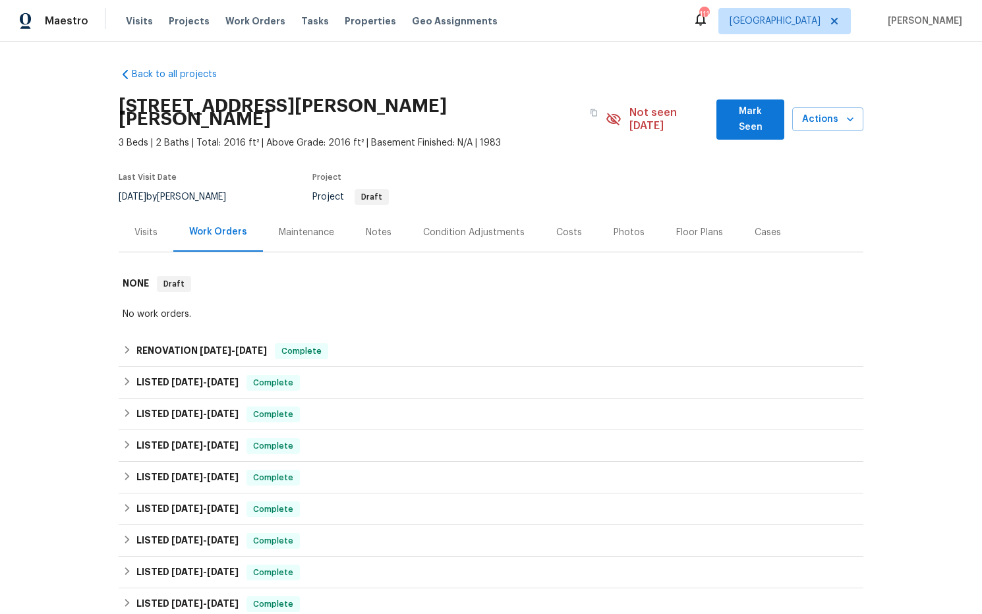
click at [571, 226] on div "Costs" at bounding box center [569, 232] width 26 height 13
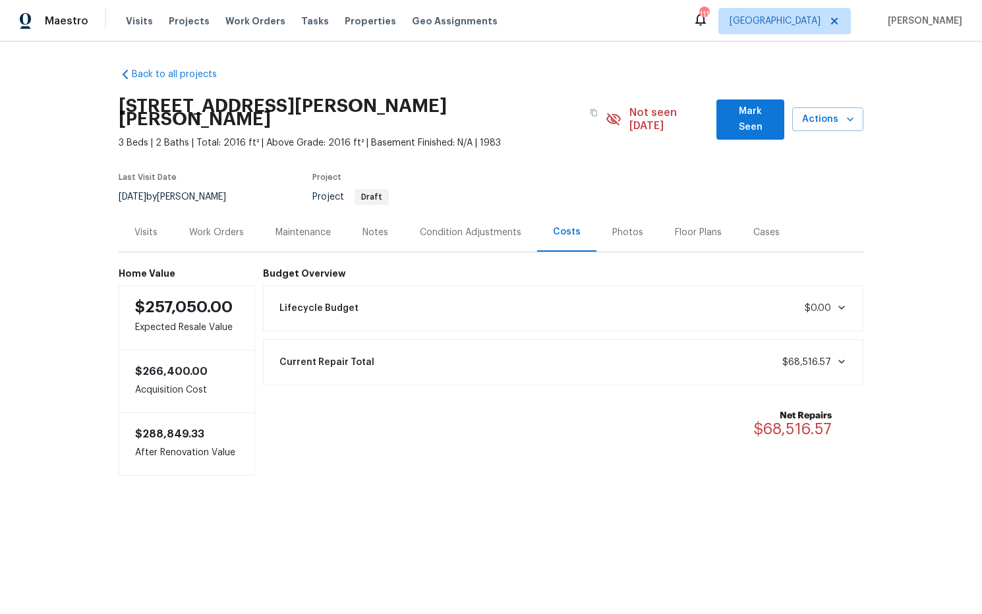
click at [230, 226] on div "Work Orders" at bounding box center [216, 232] width 55 height 13
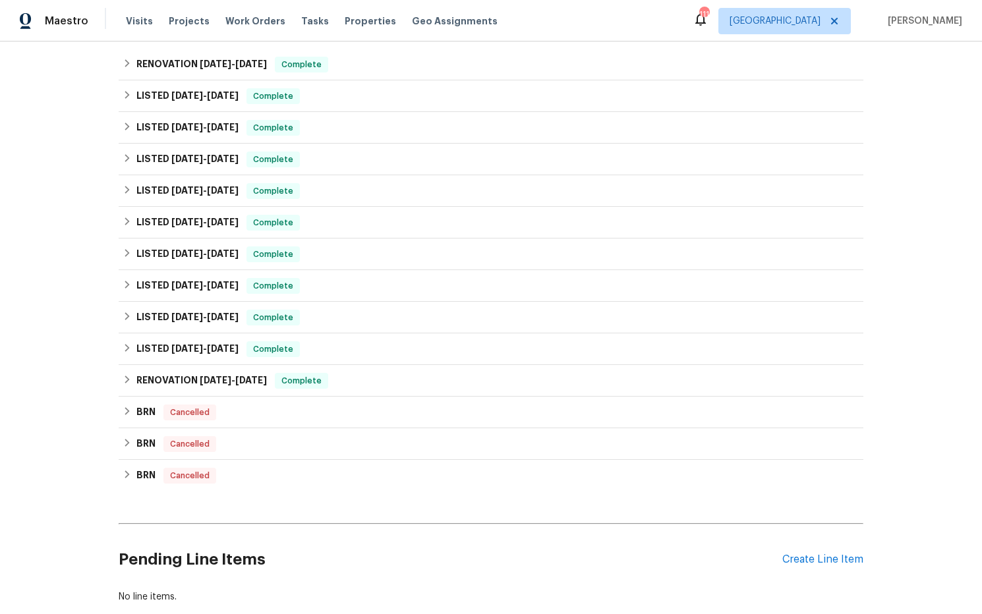
scroll to position [353, 0]
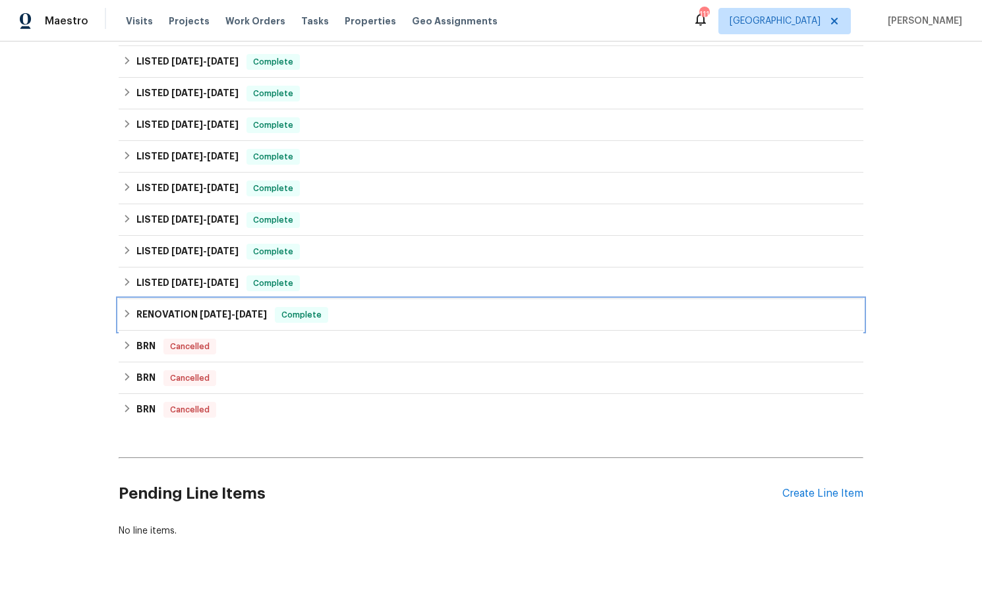
click at [225, 307] on h6 "RENOVATION 1/29/24 - 2/22/24" at bounding box center [201, 315] width 130 height 16
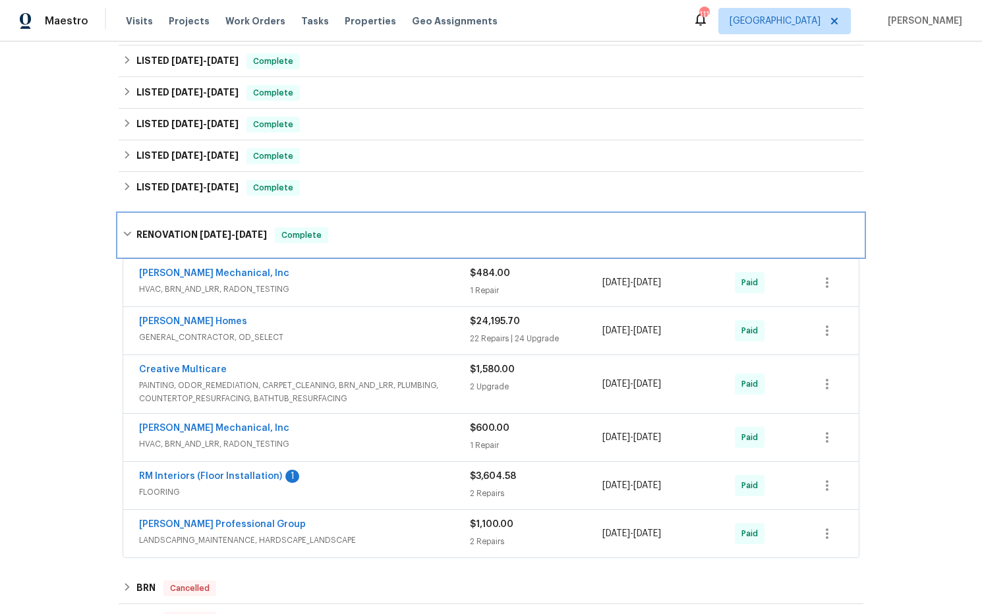
scroll to position [449, 0]
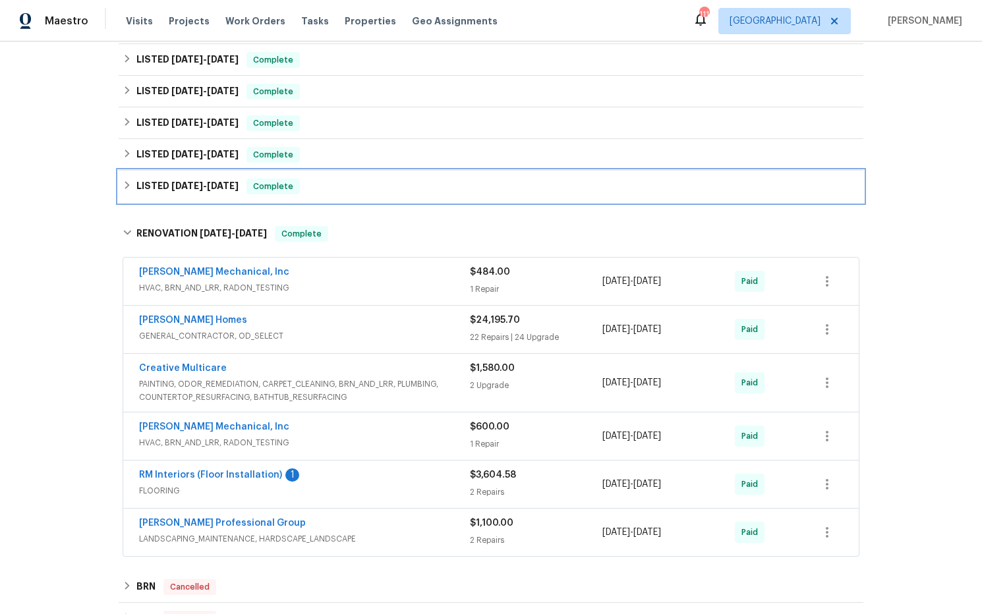
click at [223, 181] on span "3/9/24" at bounding box center [223, 185] width 32 height 9
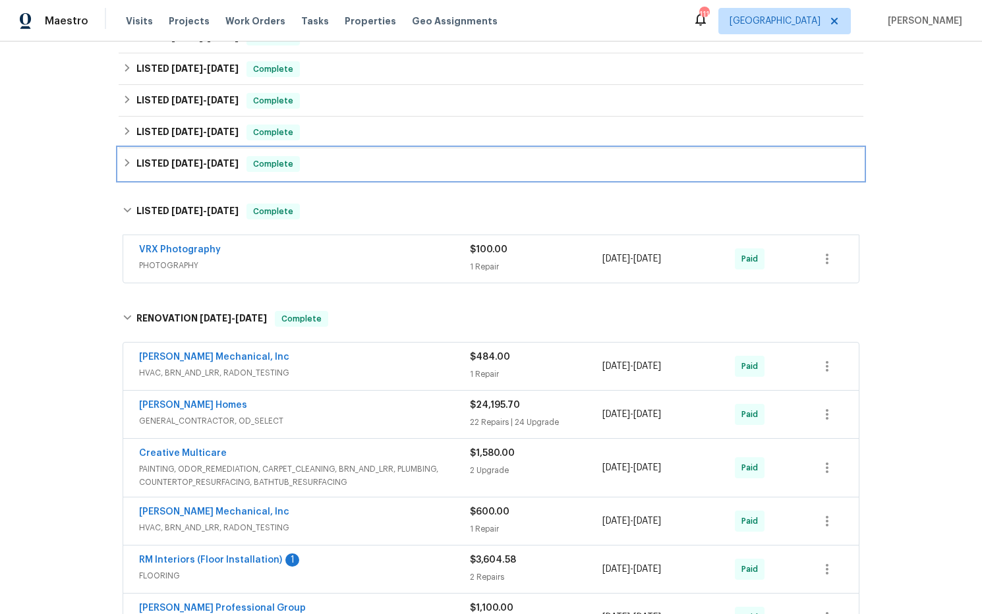
click at [227, 159] on span "5/4/24" at bounding box center [223, 163] width 32 height 9
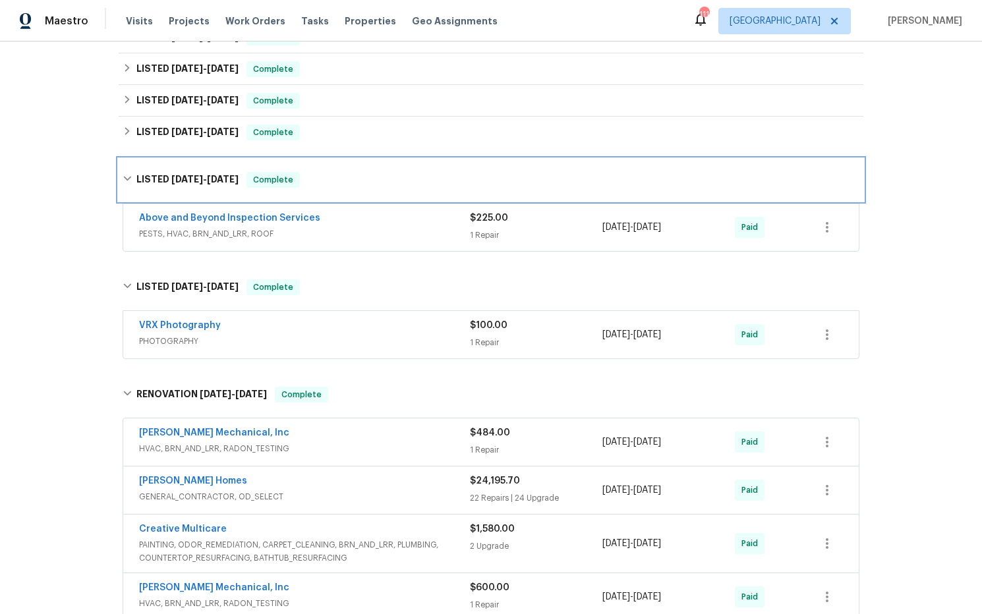
scroll to position [399, 0]
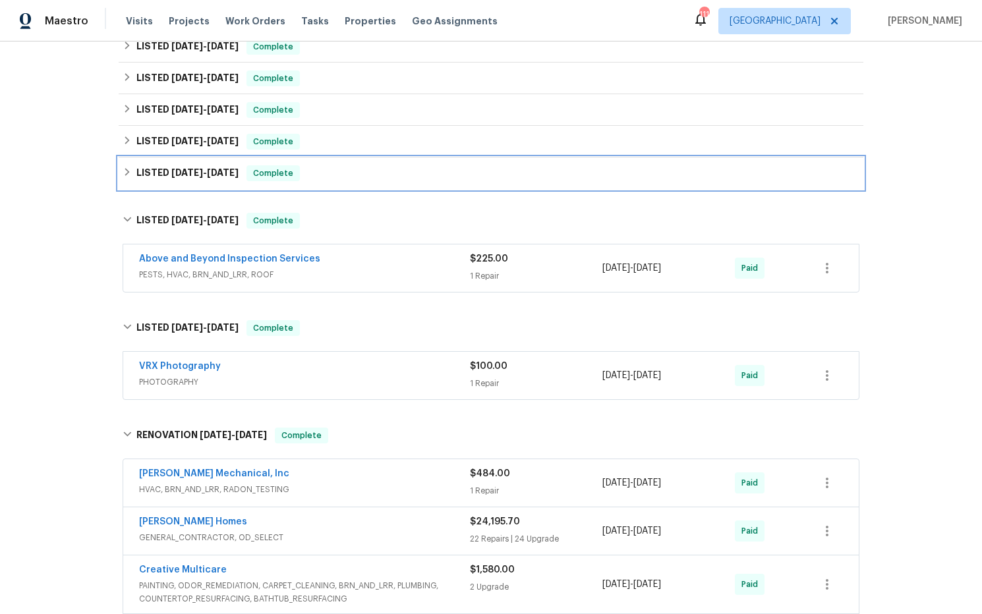
click at [235, 168] on span "7/24/24" at bounding box center [223, 172] width 32 height 9
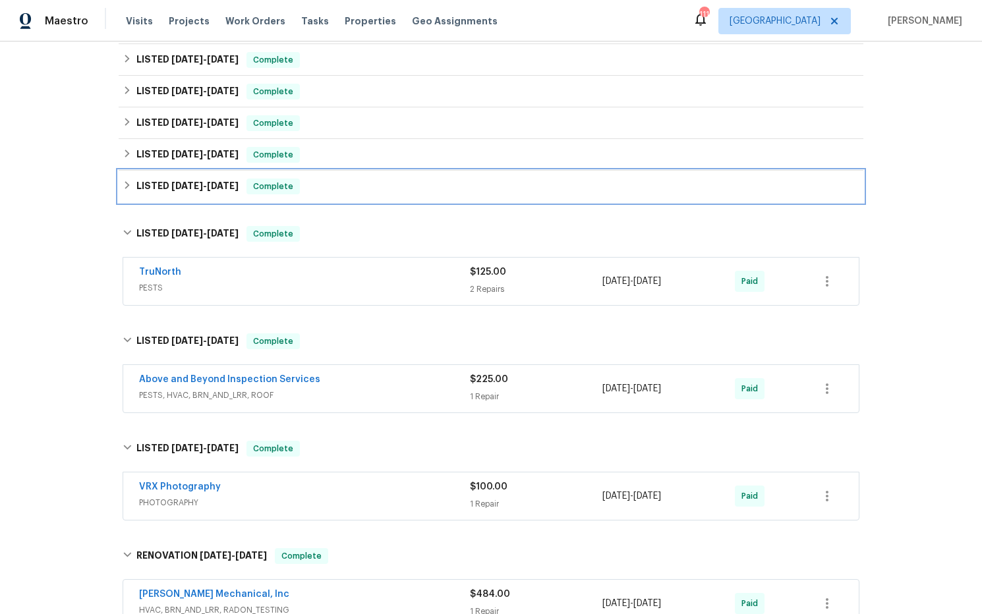
click at [218, 181] on span "7/23/24" at bounding box center [223, 185] width 32 height 9
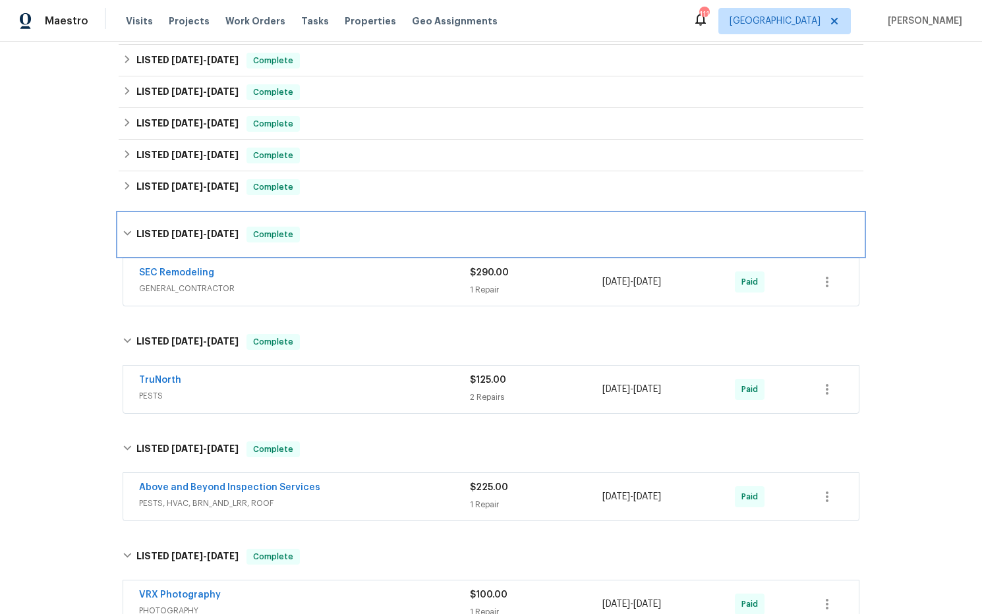
scroll to position [314, 0]
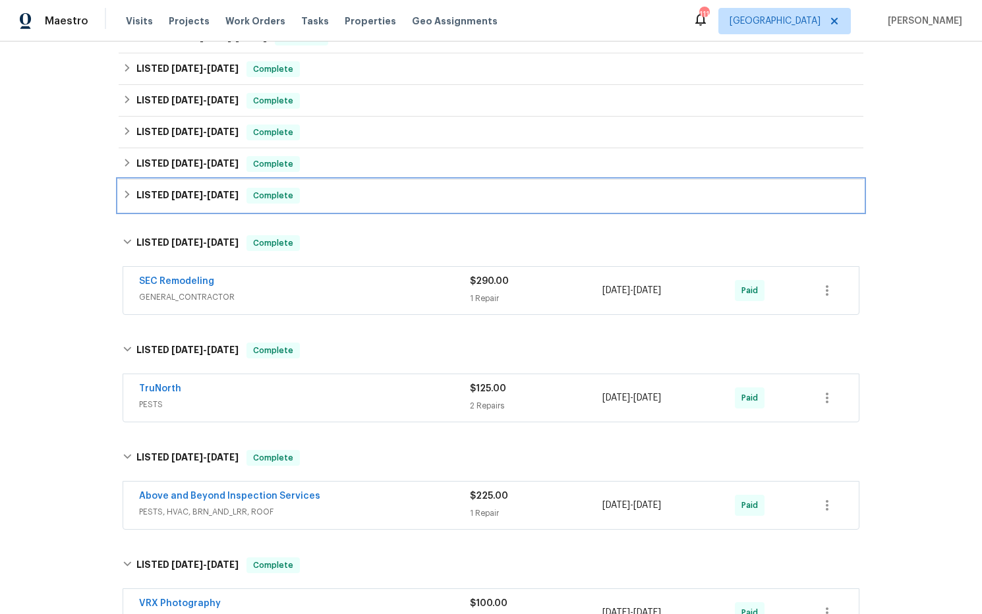
drag, startPoint x: 226, startPoint y: 190, endPoint x: 223, endPoint y: 200, distance: 10.2
click at [226, 190] on h6 "LISTED 11/1/24 - 11/5/24" at bounding box center [187, 196] width 102 height 16
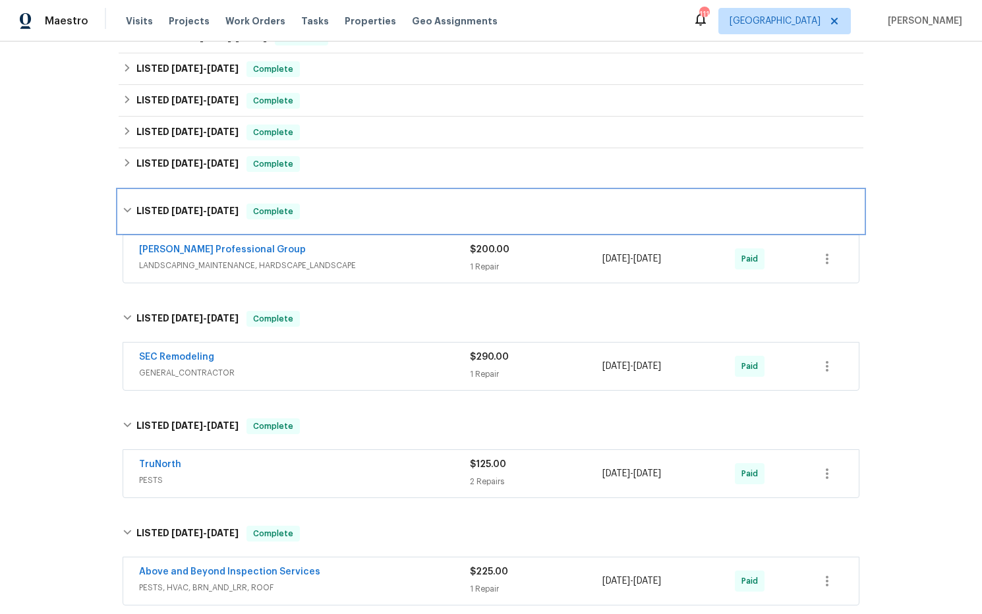
scroll to position [266, 0]
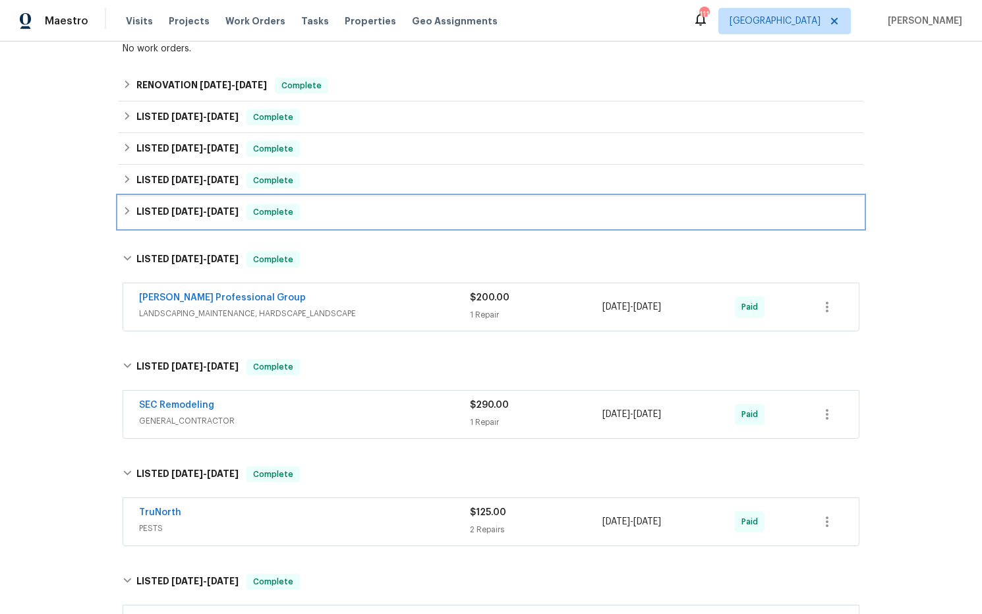
click at [233, 207] on span "1/16/25" at bounding box center [223, 211] width 32 height 9
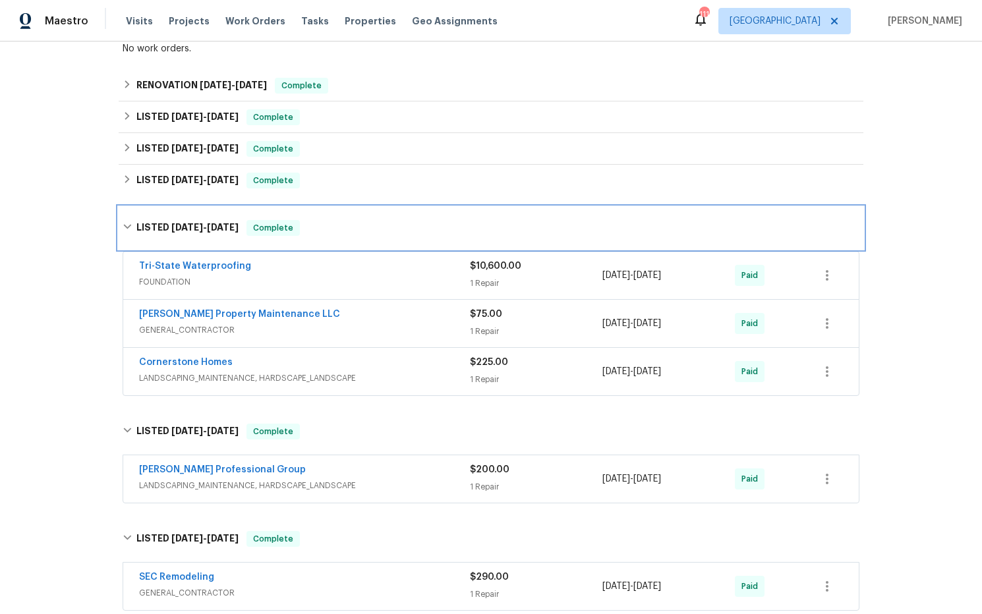
scroll to position [222, 0]
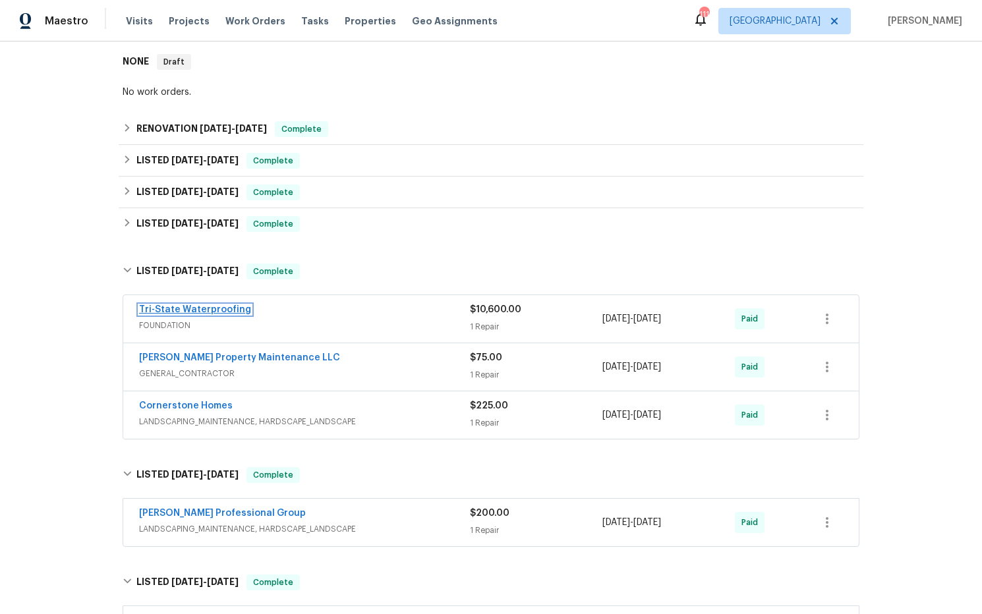
click at [233, 305] on link "Tri-State Waterproofing" at bounding box center [195, 309] width 112 height 9
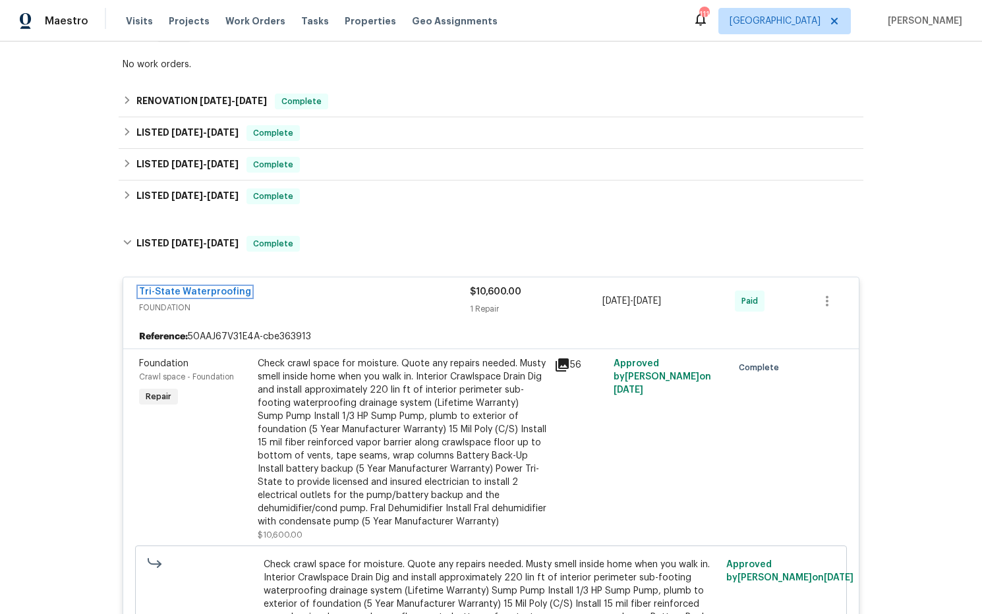
scroll to position [249, 0]
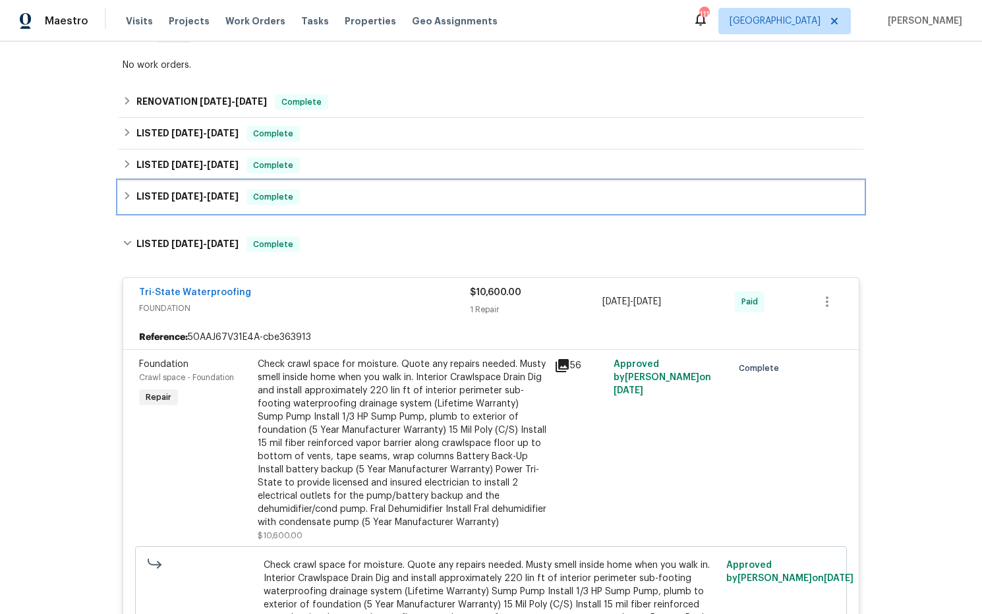
click at [229, 192] on span "3/4/25" at bounding box center [223, 196] width 32 height 9
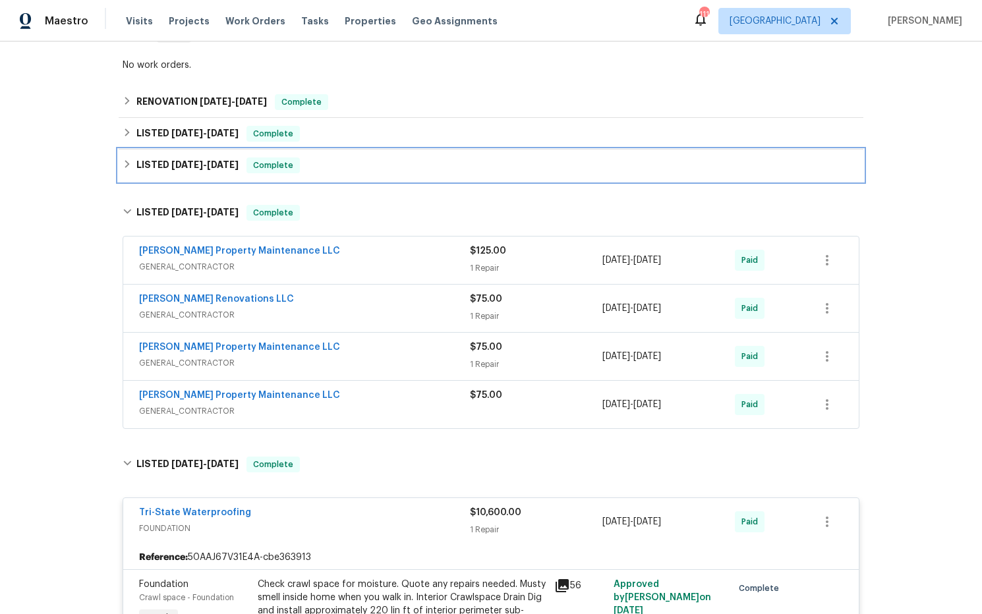
click at [225, 160] on span "3/7/25" at bounding box center [223, 164] width 32 height 9
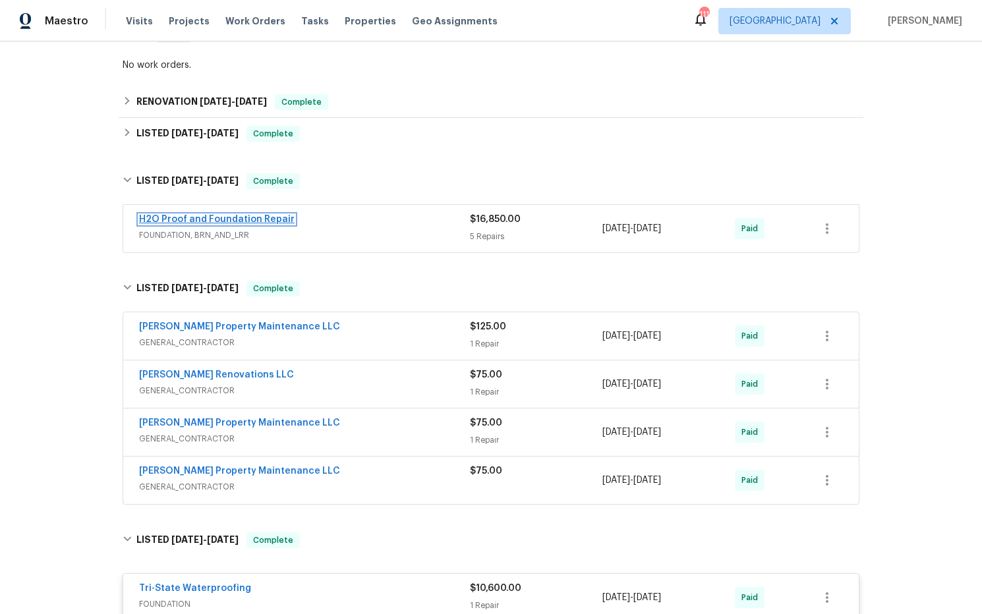
click at [245, 215] on link "H2O Proof and Foundation Repair" at bounding box center [217, 219] width 156 height 9
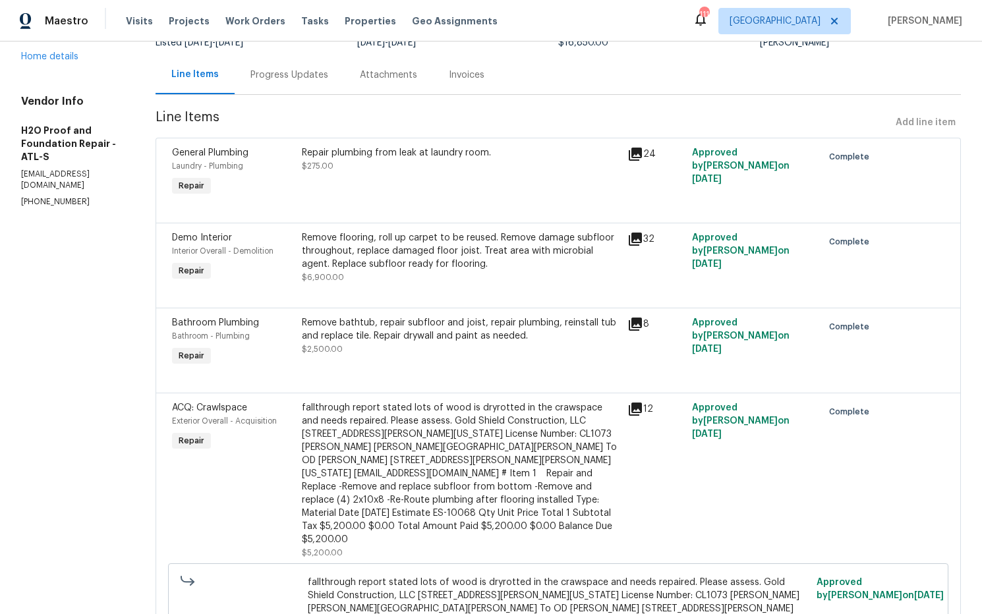
scroll to position [117, 0]
click at [627, 240] on icon at bounding box center [635, 238] width 16 height 16
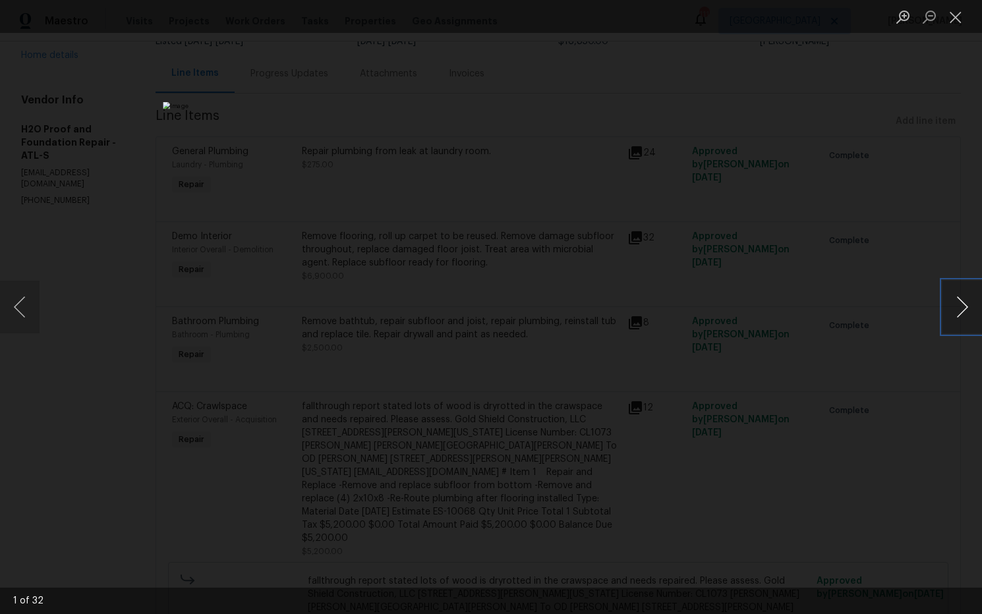
click at [961, 308] on button "Next image" at bounding box center [962, 307] width 40 height 53
drag, startPoint x: 959, startPoint y: 18, endPoint x: 903, endPoint y: 80, distance: 83.1
click at [959, 18] on button "Close lightbox" at bounding box center [955, 16] width 26 height 23
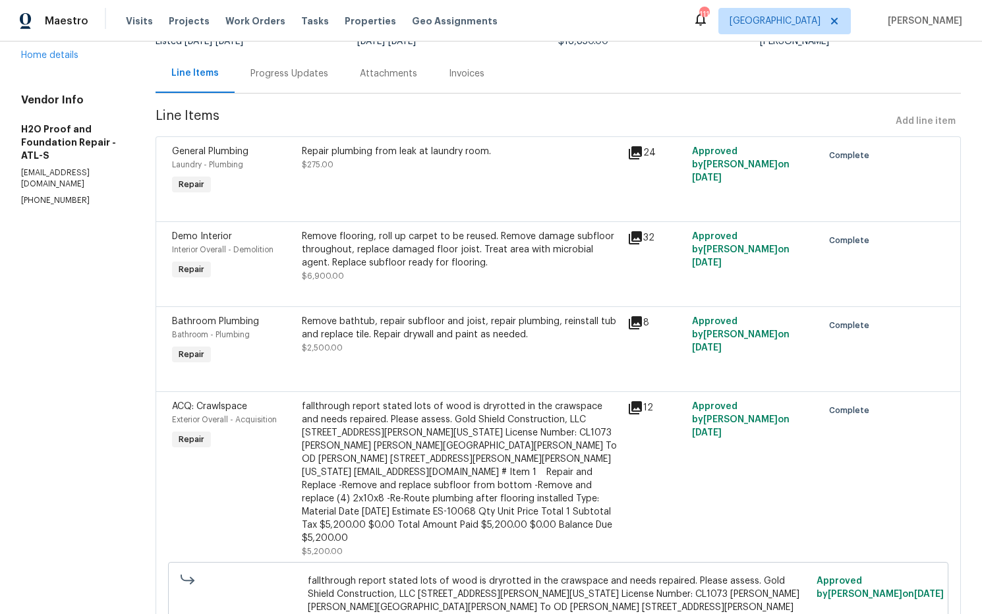
scroll to position [0, 0]
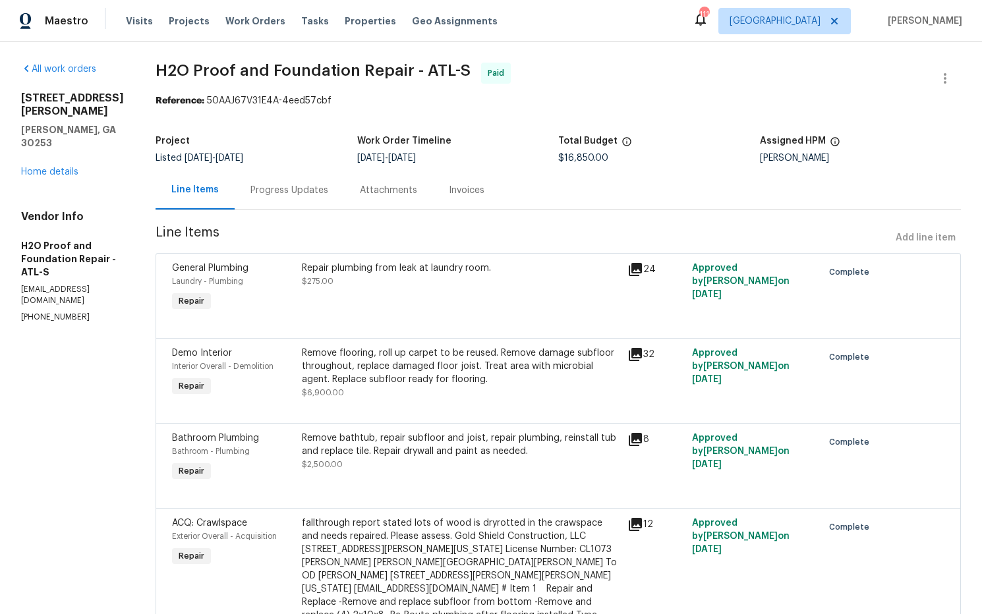
click at [49, 179] on div "130 Ashley Oaks Dr McDonough, GA 30253 Home details" at bounding box center [72, 135] width 103 height 87
click at [66, 179] on div "130 Ashley Oaks Dr McDonough, GA 30253 Home details" at bounding box center [72, 135] width 103 height 87
click at [67, 177] on link "Home details" at bounding box center [49, 171] width 57 height 9
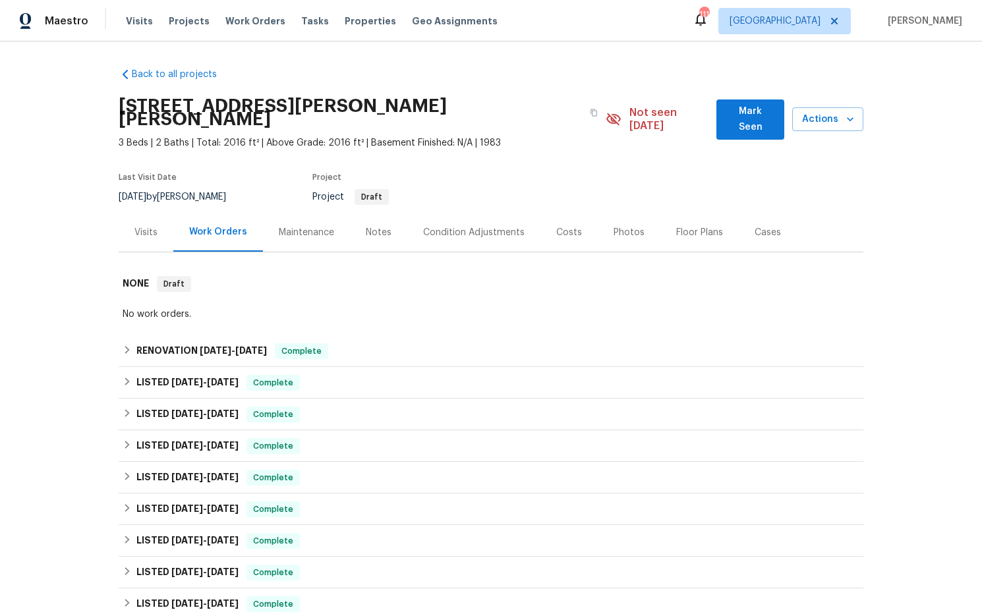
click at [380, 226] on div "Notes" at bounding box center [379, 232] width 26 height 13
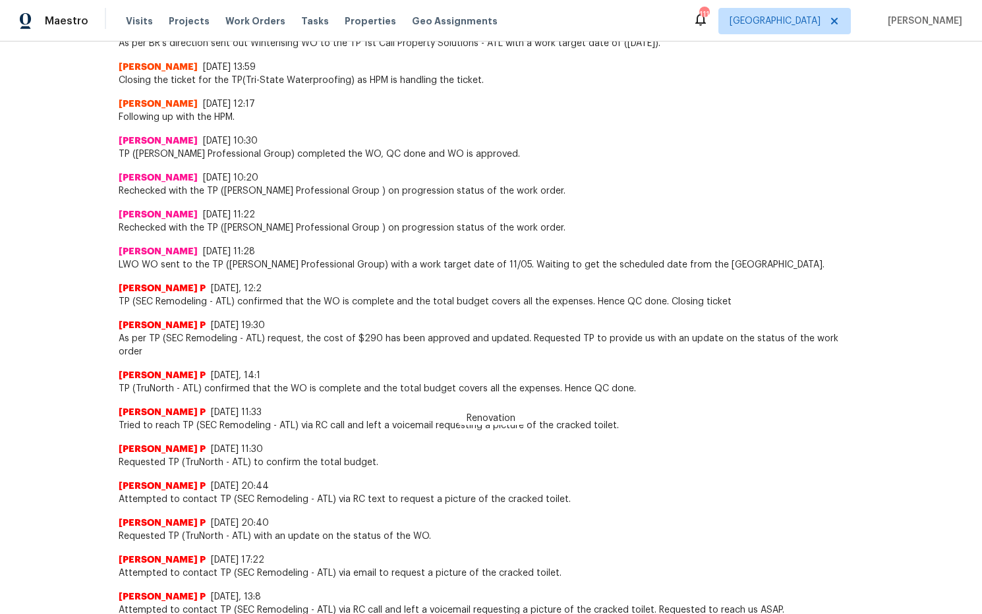
scroll to position [2084, 0]
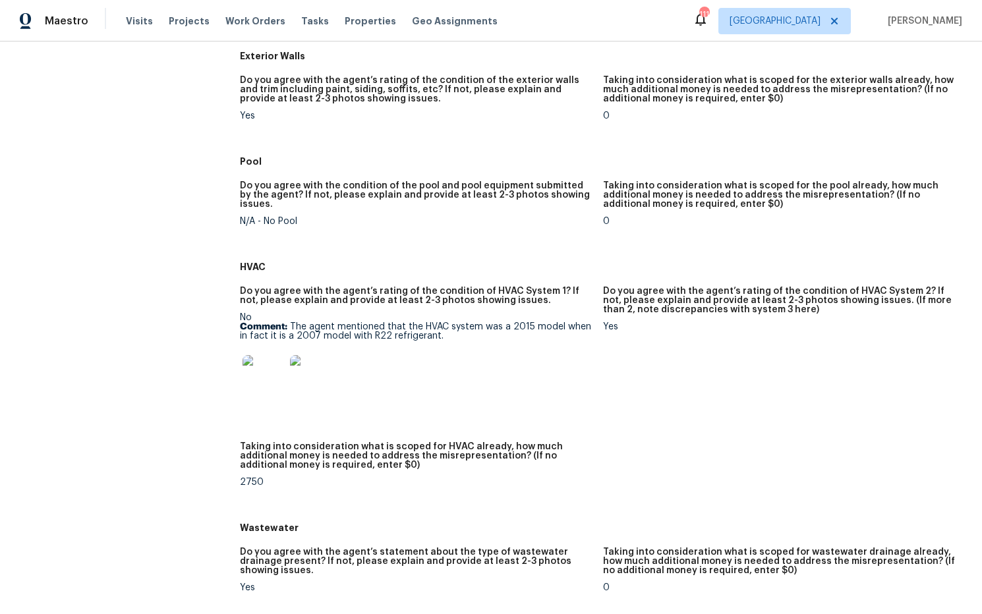
scroll to position [588, 0]
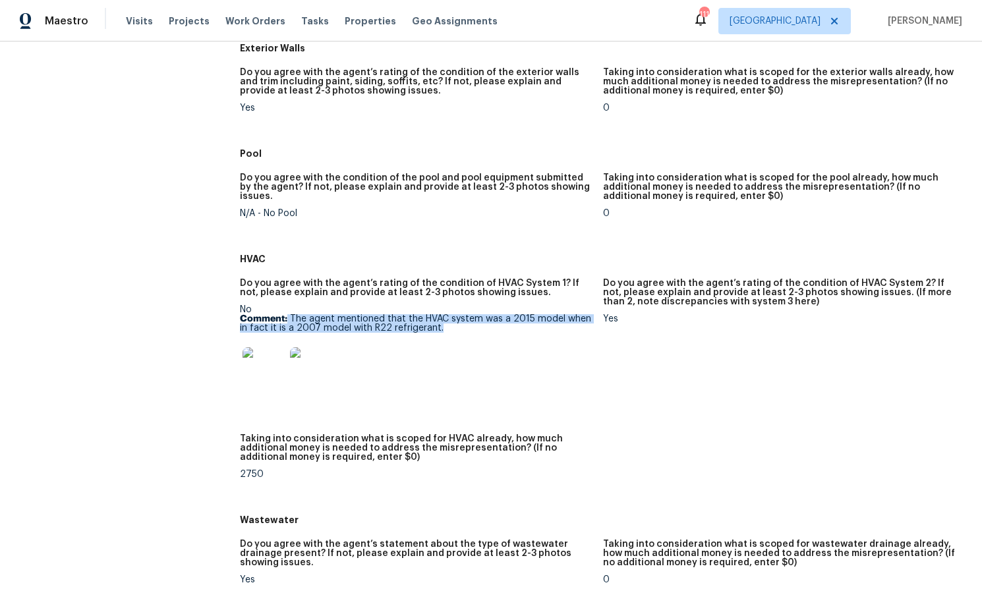
drag, startPoint x: 410, startPoint y: 321, endPoint x: 293, endPoint y: 318, distance: 117.3
click at [289, 318] on p "Comment: The agent mentioned that the HVAC system was a 2015 model when in fact…" at bounding box center [416, 323] width 353 height 18
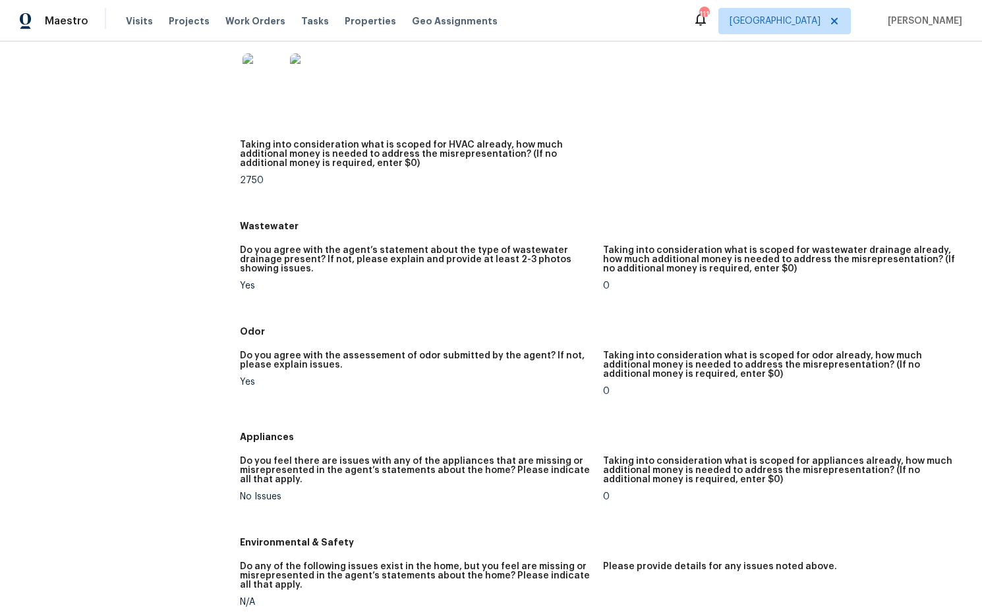
scroll to position [0, 0]
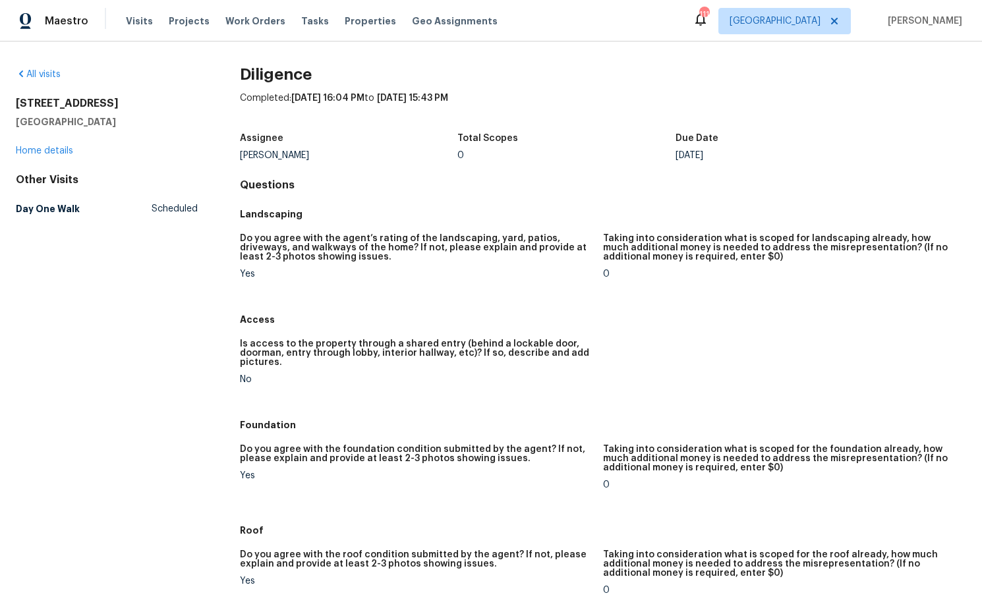
drag, startPoint x: 72, startPoint y: 121, endPoint x: 11, endPoint y: 105, distance: 63.1
click at [11, 105] on div "All visits [STREET_ADDRESS] Home details Other Visits Day One Walk Scheduled Di…" at bounding box center [491, 328] width 982 height 573
copy div "[STREET_ADDRESS]"
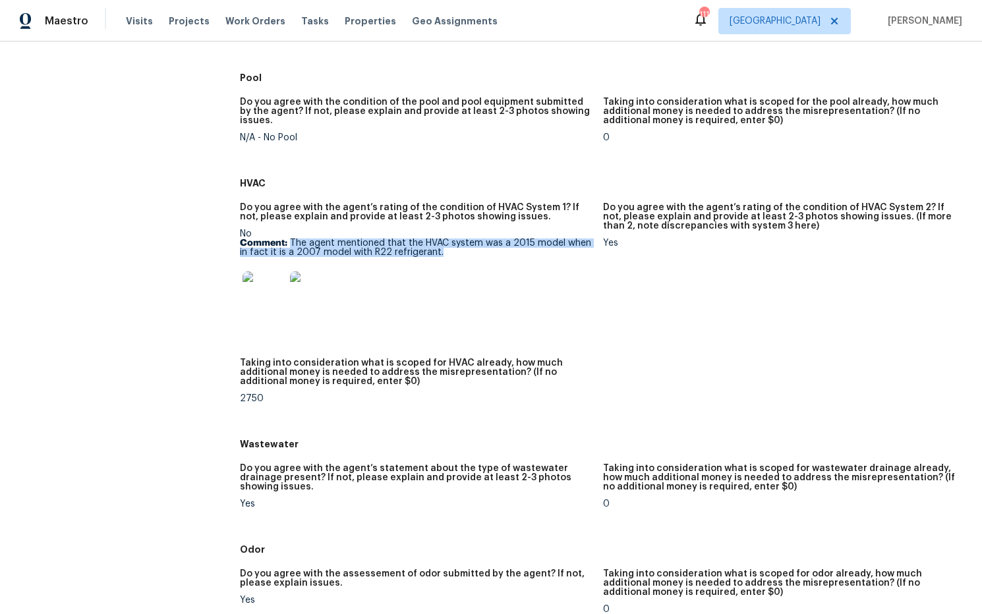
scroll to position [764, 0]
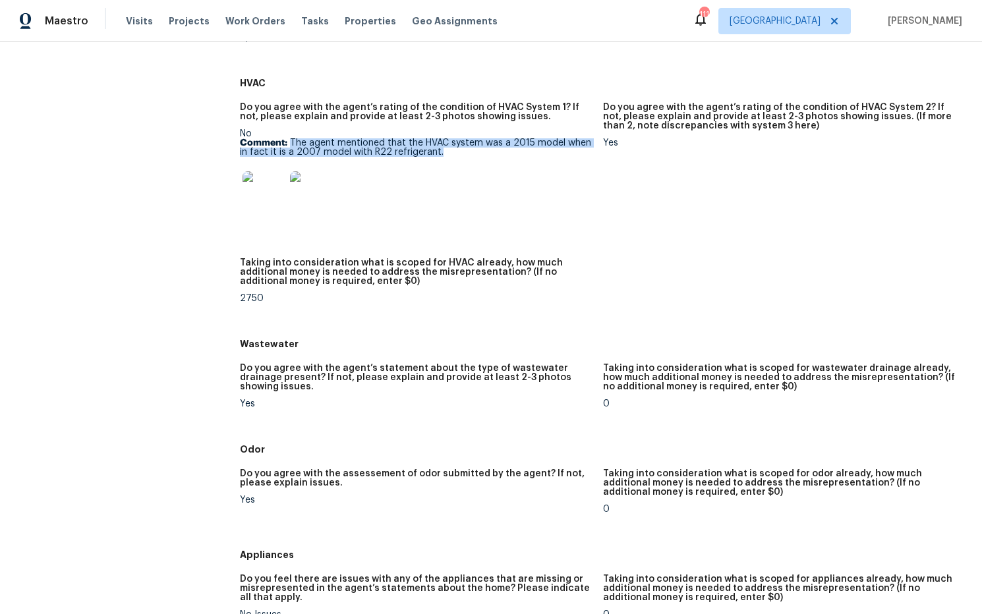
drag, startPoint x: 410, startPoint y: 143, endPoint x: 291, endPoint y: 139, distance: 118.7
click at [291, 139] on p "Comment: The agent mentioned that the HVAC system was a 2015 model when in fact…" at bounding box center [416, 147] width 353 height 18
copy p "The agent mentioned that the HVAC system was a 2015 model when in fact it is a …"
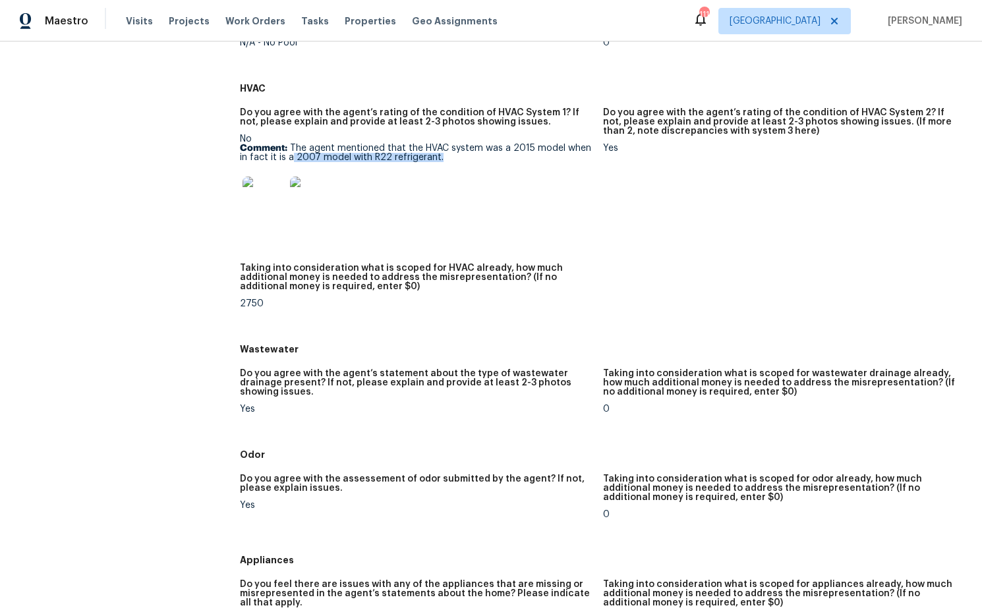
drag, startPoint x: 434, startPoint y: 157, endPoint x: 334, endPoint y: 163, distance: 99.7
click at [293, 156] on p "Comment: The agent mentioned that the HVAC system was a 2015 model when in fact…" at bounding box center [416, 153] width 353 height 18
copy p "2007 model with R22 refrigerant."
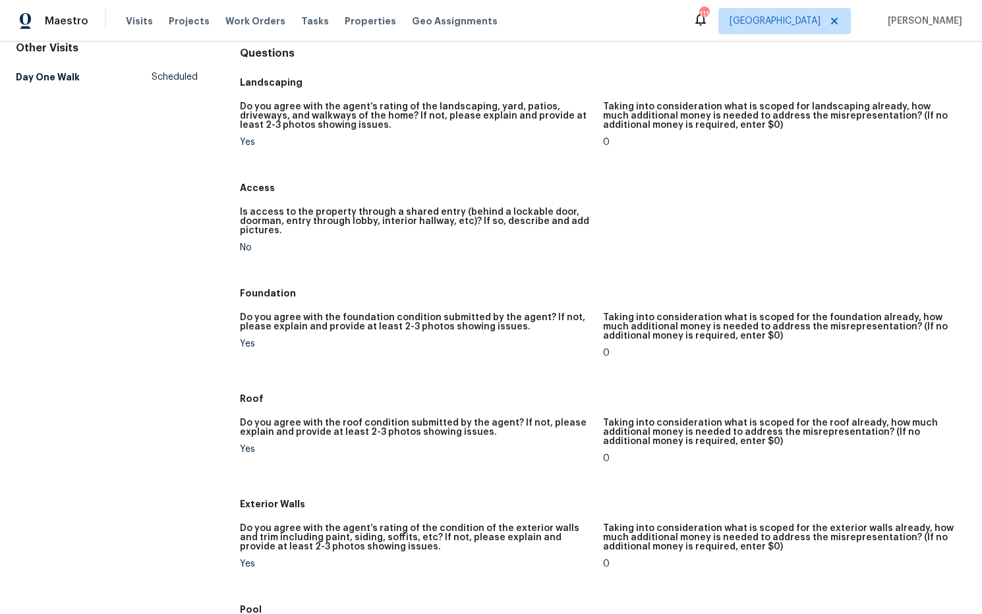
scroll to position [0, 0]
